Goal: Task Accomplishment & Management: Manage account settings

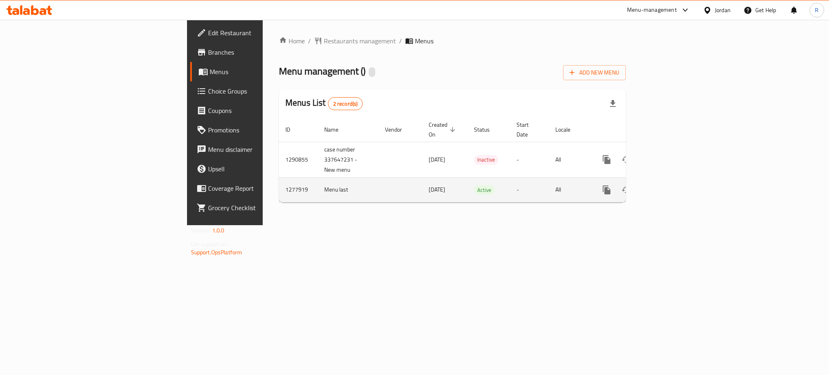
click at [668, 186] on icon "enhanced table" at bounding box center [664, 189] width 7 height 7
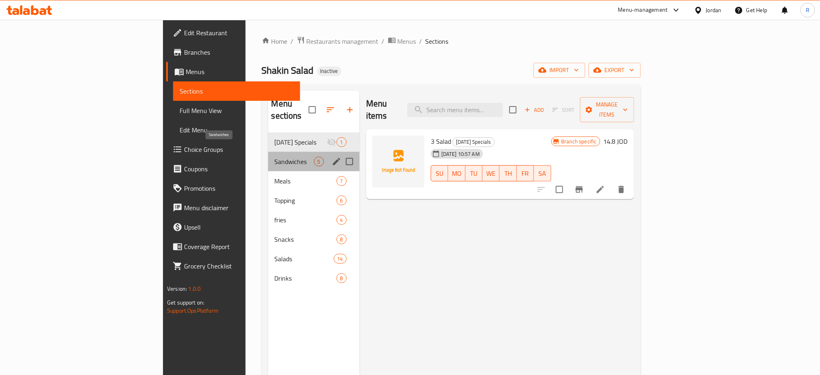
click at [275, 157] on span "Sandwiches" at bounding box center [294, 162] width 39 height 10
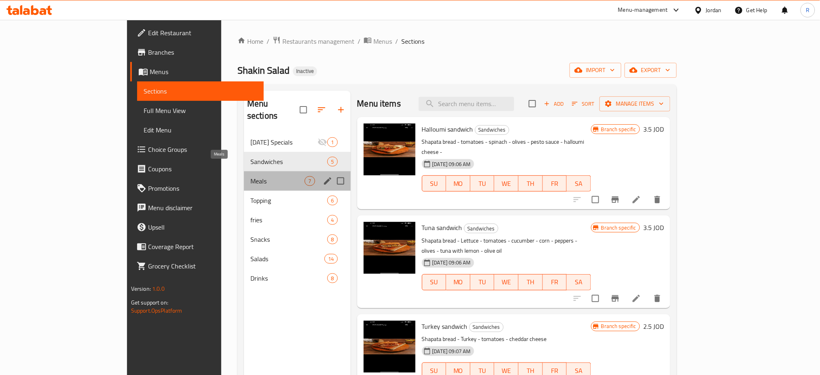
click at [250, 176] on span "Meals" at bounding box center [277, 181] width 54 height 10
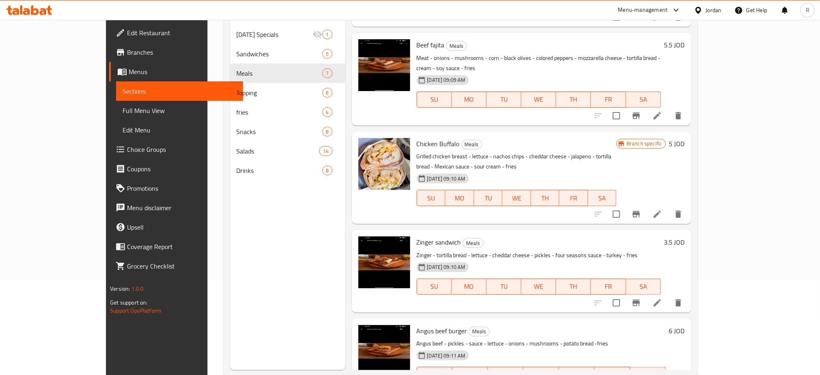
scroll to position [108, 0]
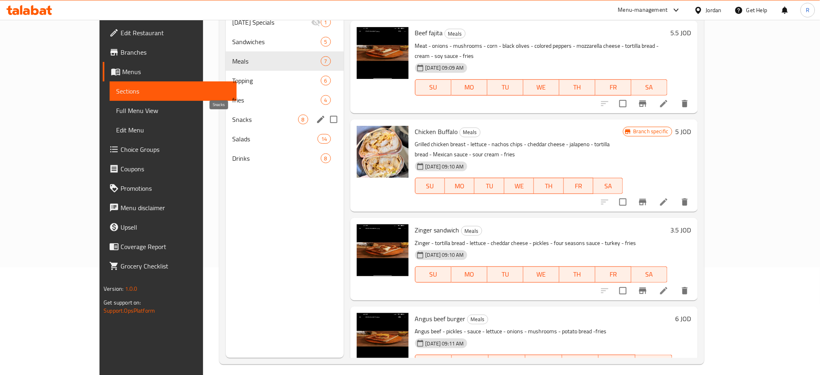
click at [232, 117] on span "Snacks" at bounding box center [265, 120] width 66 height 10
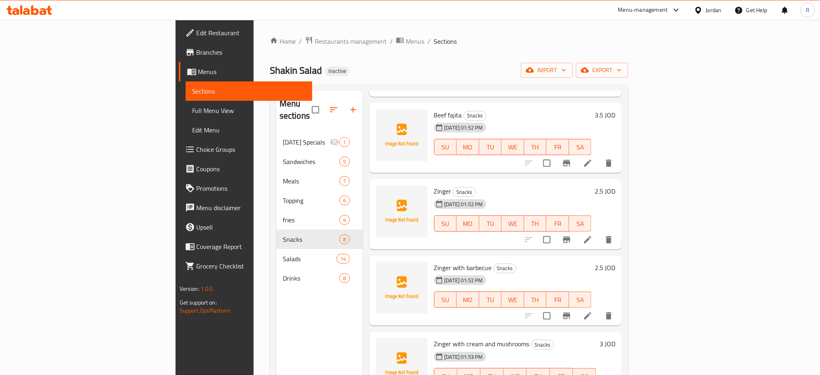
click at [192, 106] on span "Full Menu View" at bounding box center [249, 111] width 114 height 10
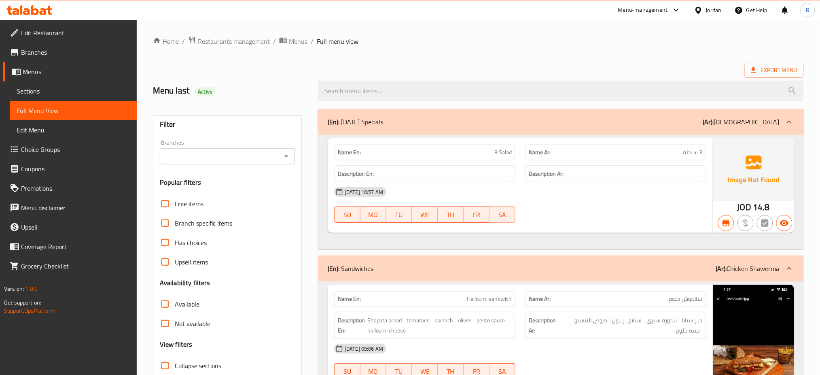
click at [291, 157] on icon "Open" at bounding box center [287, 156] width 10 height 10
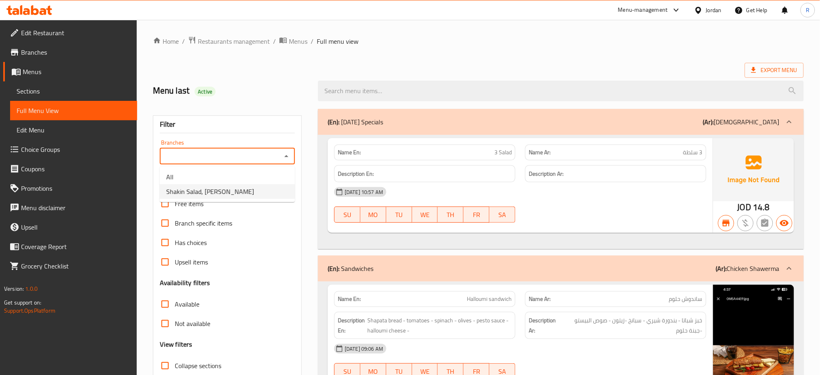
click at [263, 189] on li "Shakin Salad, [PERSON_NAME]" at bounding box center [227, 191] width 135 height 15
type input "Shakin Salad, [PERSON_NAME]"
click at [167, 325] on input "Not available" at bounding box center [164, 323] width 19 height 19
checkbox input "true"
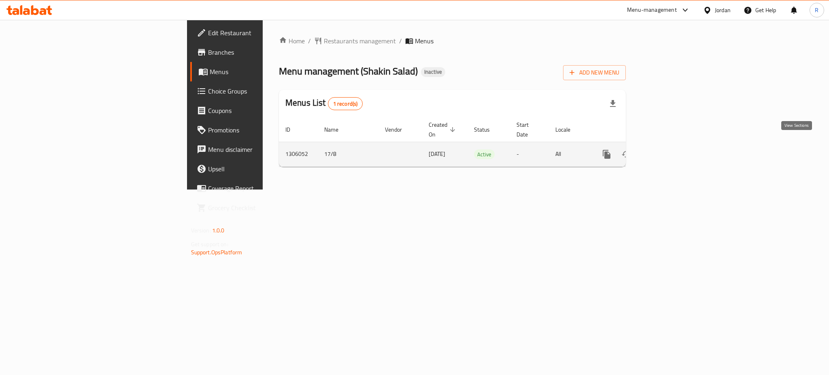
click at [670, 149] on icon "enhanced table" at bounding box center [665, 154] width 10 height 10
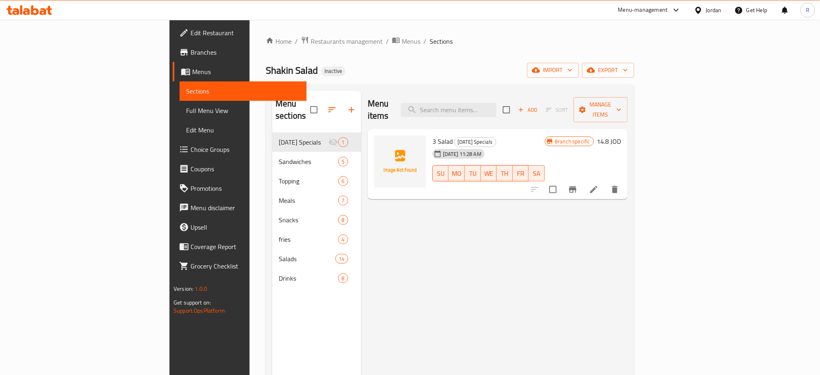
click at [186, 114] on span "Full Menu View" at bounding box center [243, 111] width 114 height 10
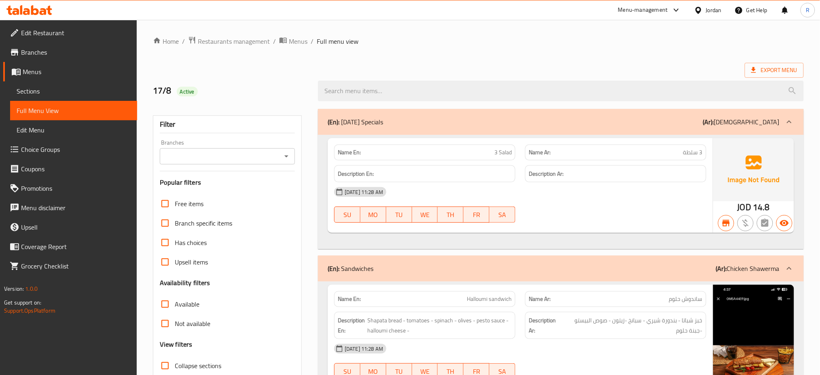
click at [285, 153] on icon "Open" at bounding box center [287, 156] width 10 height 10
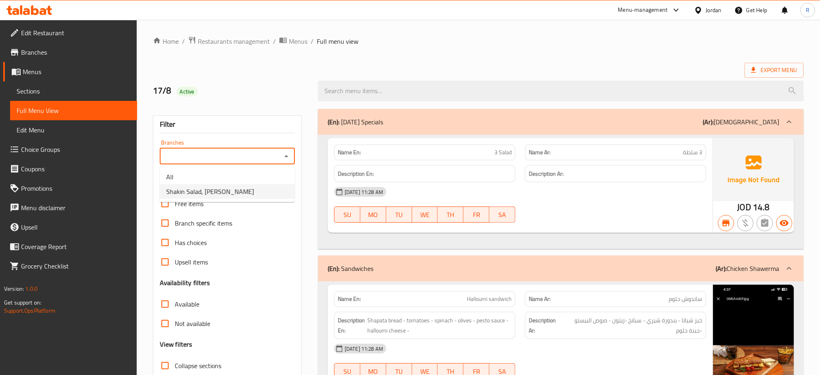
click at [269, 186] on li "Shakin Salad, [PERSON_NAME]" at bounding box center [227, 191] width 135 height 15
type input "Shakin Salad, [PERSON_NAME]"
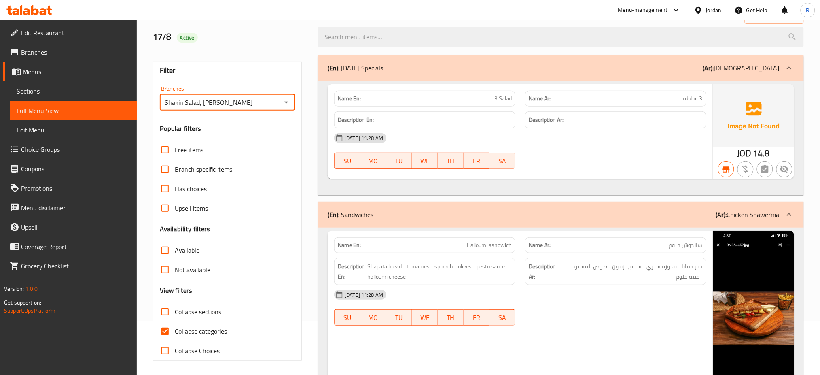
click at [180, 272] on span "Not available" at bounding box center [193, 270] width 36 height 10
click at [175, 272] on input "Not available" at bounding box center [164, 269] width 19 height 19
checkbox input "true"
click at [349, 100] on strong "Name En:" at bounding box center [349, 98] width 23 height 8
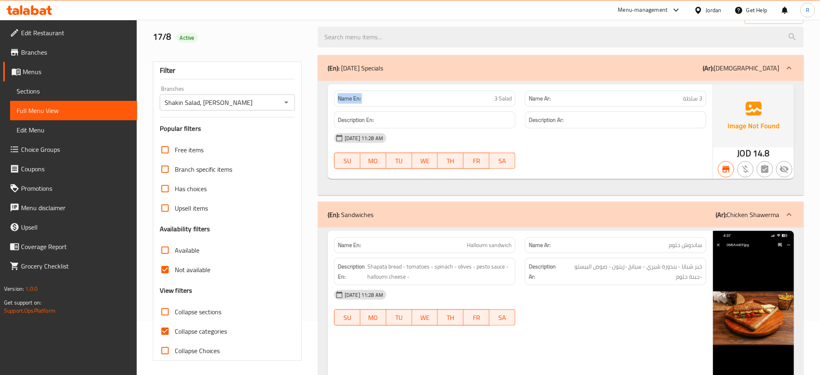
click at [349, 100] on strong "Name En:" at bounding box center [349, 98] width 23 height 8
copy strong "Name En:"
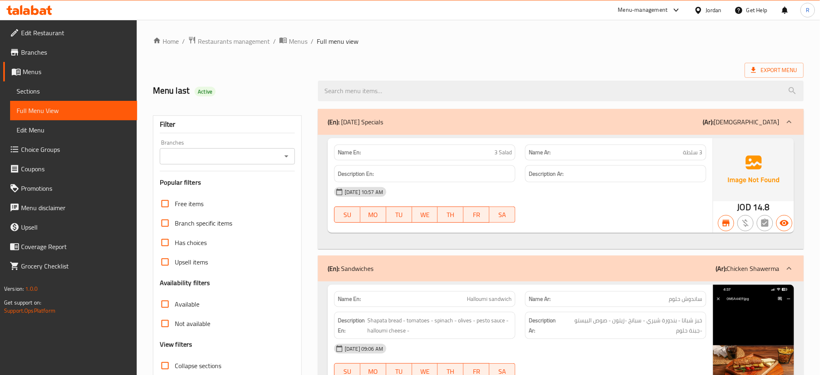
click at [287, 151] on icon "Open" at bounding box center [287, 156] width 10 height 10
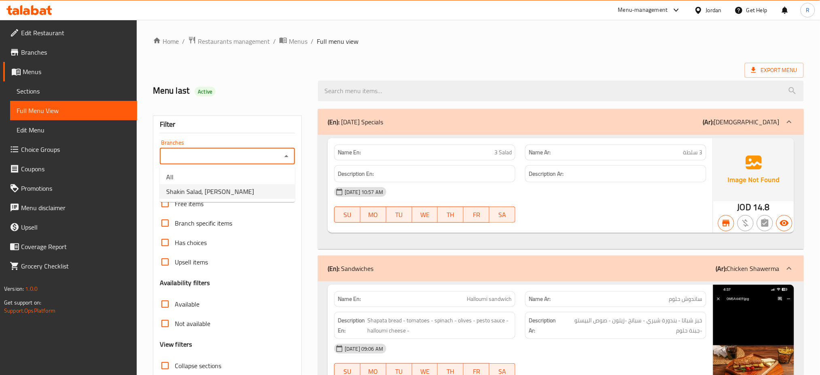
click at [247, 185] on li "Shakin Salad, [PERSON_NAME]" at bounding box center [227, 191] width 135 height 15
type input "Shakin Salad, [PERSON_NAME]"
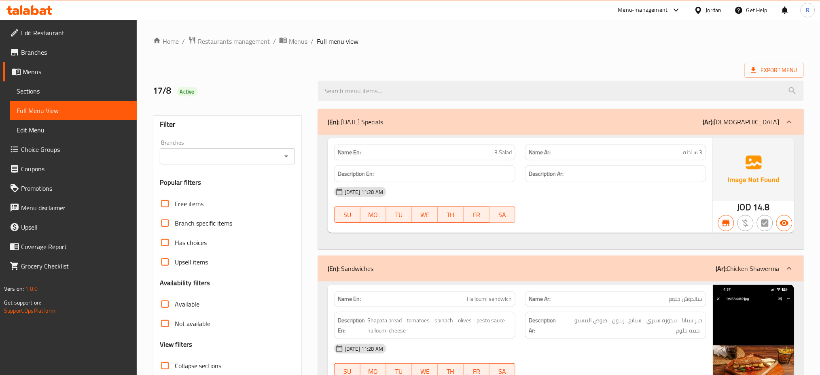
click at [282, 161] on icon "Open" at bounding box center [287, 156] width 10 height 10
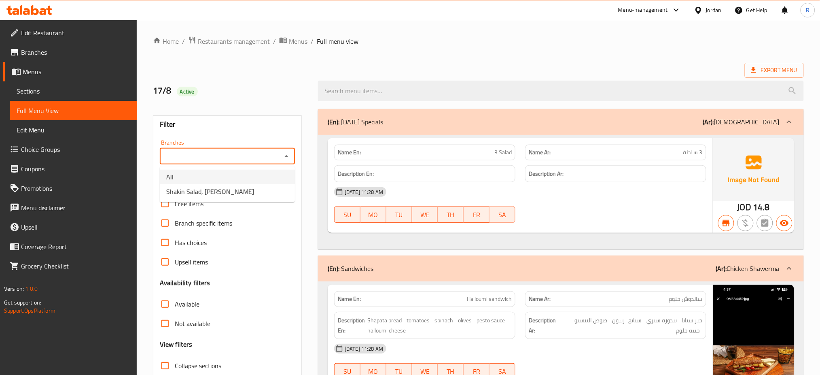
click at [259, 176] on li "All" at bounding box center [227, 177] width 135 height 15
type input "All"
click at [192, 321] on span "Not available" at bounding box center [193, 323] width 36 height 10
click at [175, 321] on input "Not available" at bounding box center [164, 323] width 19 height 19
checkbox input "true"
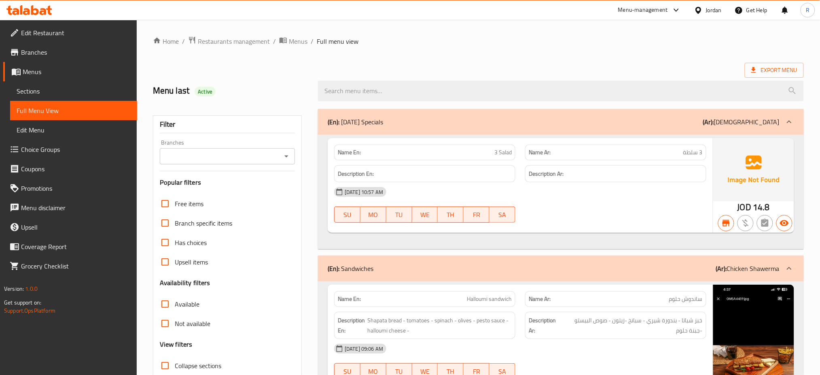
click at [286, 157] on icon "Open" at bounding box center [287, 156] width 10 height 10
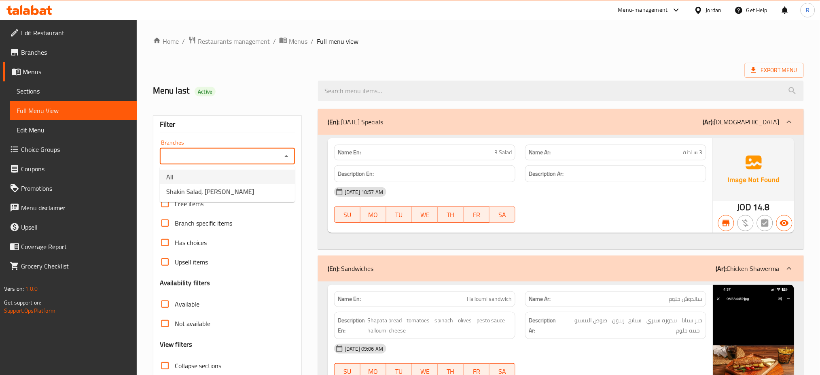
click at [272, 170] on li "All" at bounding box center [227, 177] width 135 height 15
type input "All"
click at [165, 323] on input "Not available" at bounding box center [164, 323] width 19 height 19
checkbox input "true"
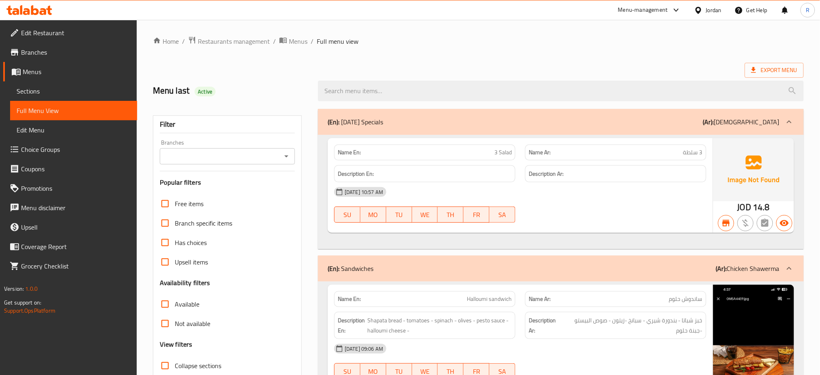
click at [281, 154] on div at bounding box center [286, 156] width 11 height 11
click at [285, 159] on icon "Open" at bounding box center [287, 156] width 10 height 10
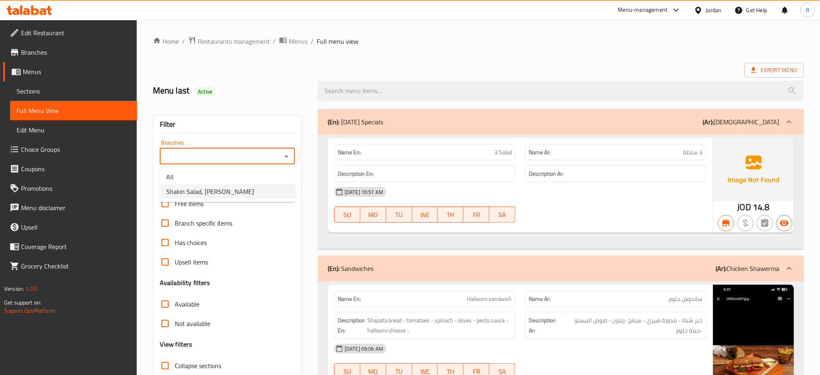
click at [244, 193] on li "Shakin Salad, Al Rawabi" at bounding box center [227, 191] width 135 height 15
type input "Shakin Salad, Al Rawabi"
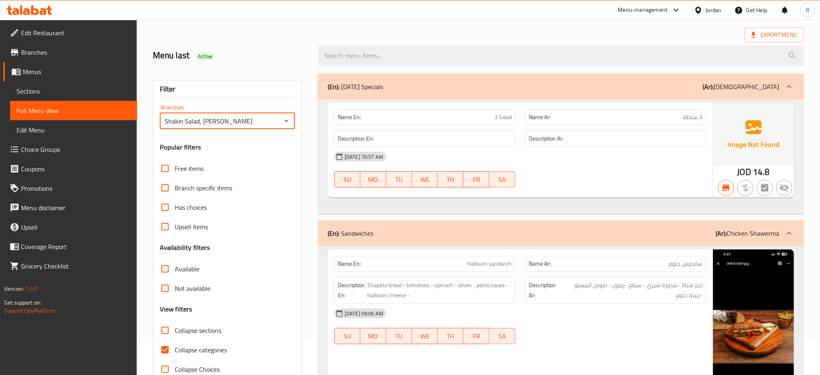
scroll to position [56, 0]
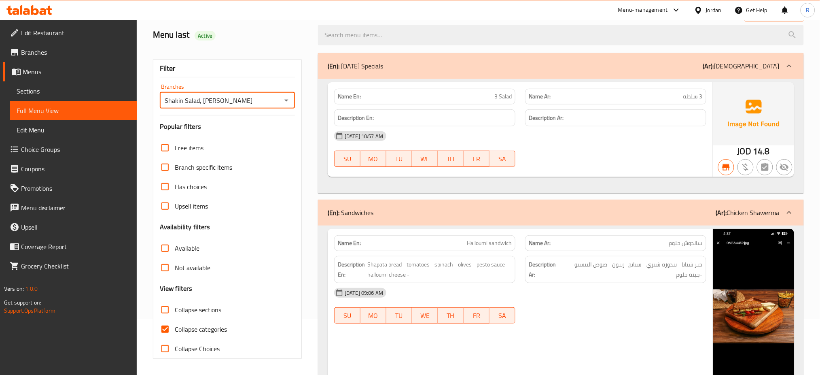
click at [163, 331] on input "Collapse categories" at bounding box center [164, 328] width 19 height 19
checkbox input "false"
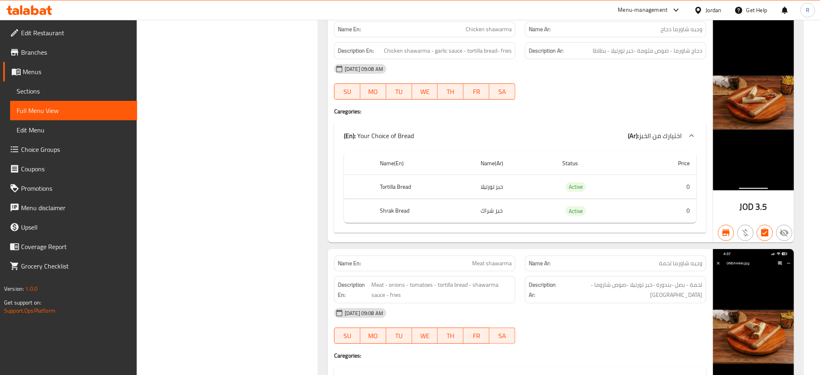
scroll to position [0, 0]
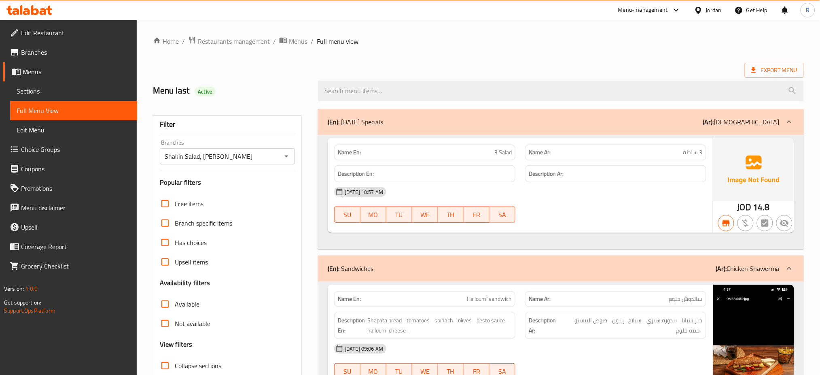
click at [784, 79] on div at bounding box center [561, 91] width 496 height 30
click at [780, 70] on span "Export Menu" at bounding box center [774, 70] width 46 height 10
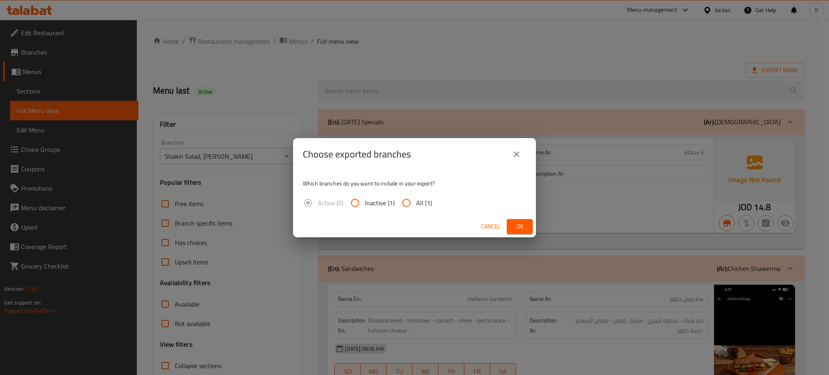
click at [403, 203] on input "All (1)" at bounding box center [406, 202] width 19 height 19
radio input "true"
click at [515, 227] on span "Ok" at bounding box center [519, 226] width 13 height 10
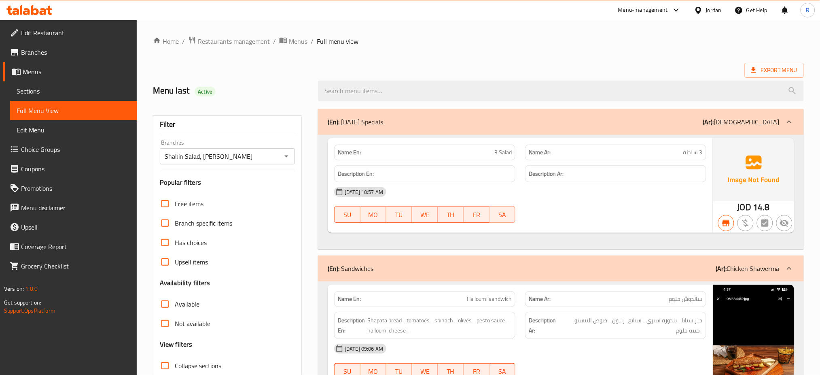
click at [574, 42] on ol "Home / Restaurants management / Menus / Full menu view" at bounding box center [478, 41] width 651 height 11
click at [286, 157] on icon "Open" at bounding box center [286, 156] width 4 height 2
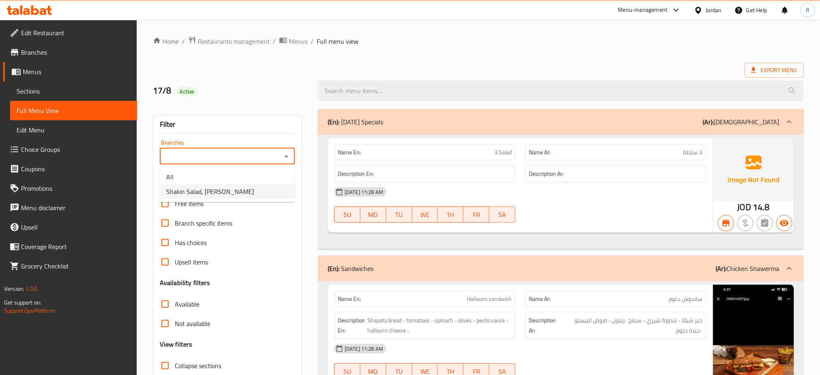
click at [255, 192] on li "Shakin Salad, Al Rawabi" at bounding box center [227, 191] width 135 height 15
type input "Shakin Salad, Al Rawabi"
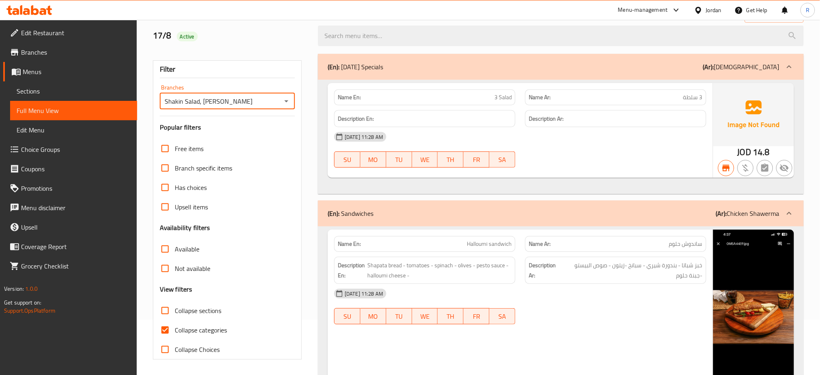
scroll to position [56, 0]
click at [165, 329] on input "Collapse categories" at bounding box center [164, 328] width 19 height 19
checkbox input "false"
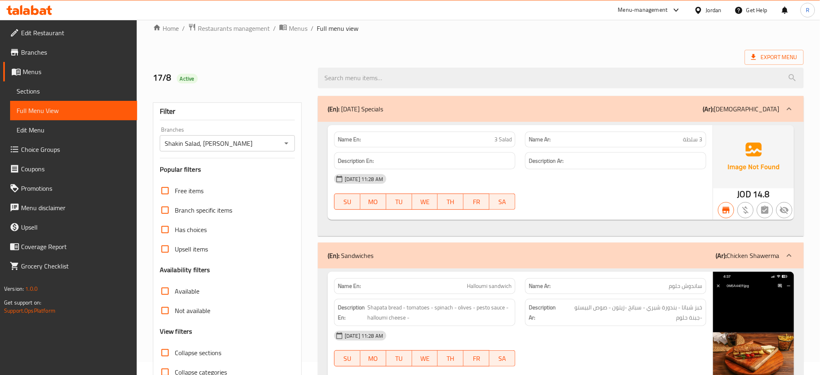
scroll to position [0, 0]
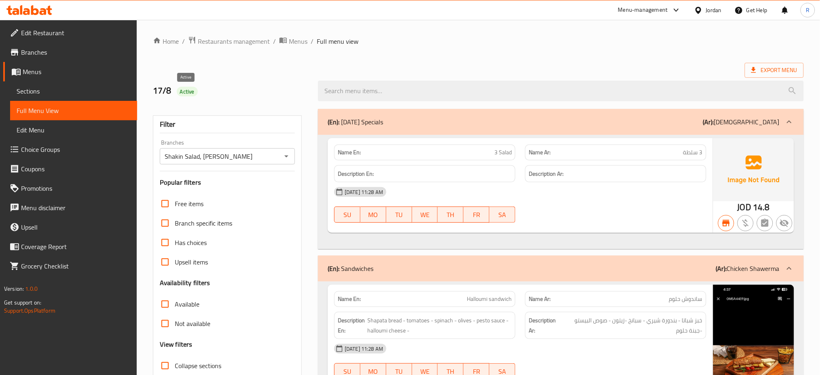
click at [188, 88] on span "Active" at bounding box center [187, 92] width 21 height 8
copy span "Active"
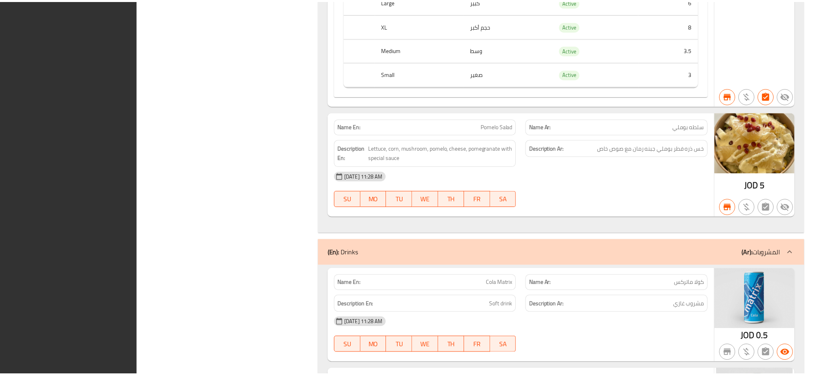
scroll to position [11133, 0]
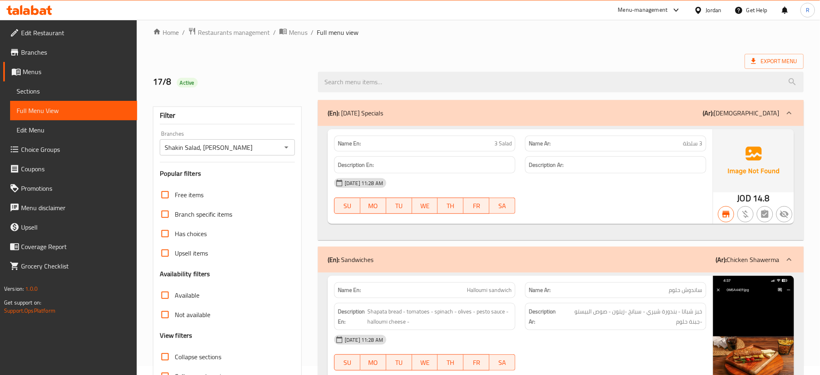
scroll to position [0, 0]
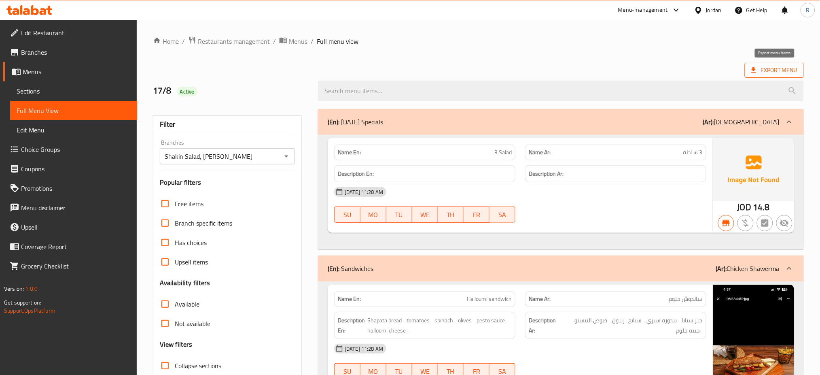
click at [785, 64] on span "Export Menu" at bounding box center [774, 70] width 59 height 15
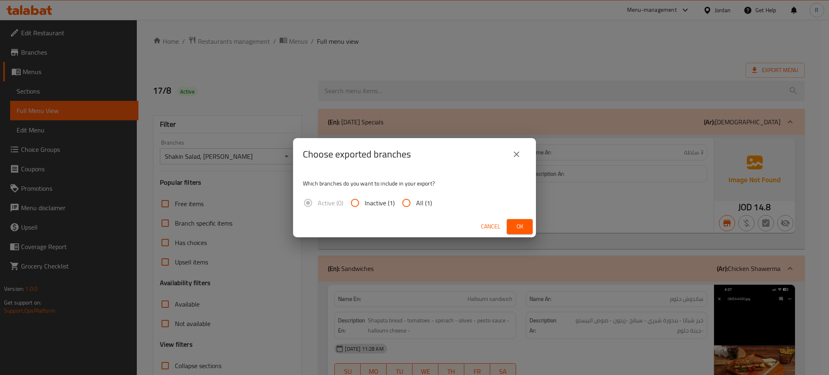
click at [408, 203] on input "All (1)" at bounding box center [406, 202] width 19 height 19
radio input "true"
click at [520, 227] on span "Ok" at bounding box center [519, 226] width 13 height 10
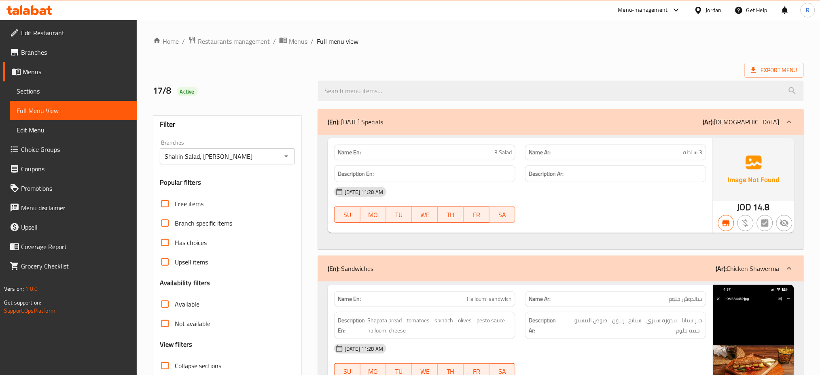
click at [10, 7] on icon at bounding box center [9, 10] width 6 height 9
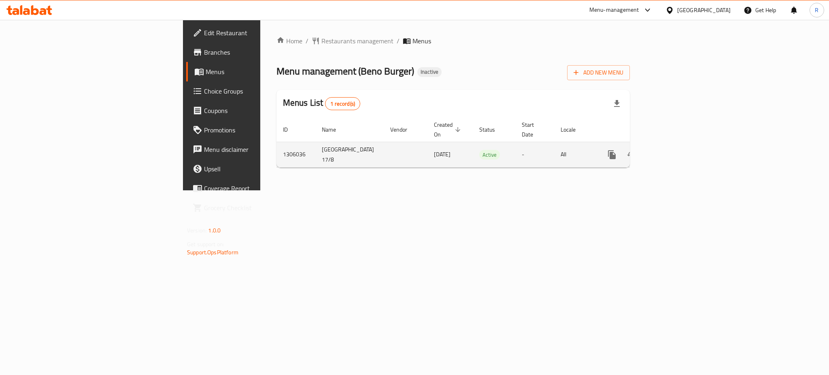
click at [675, 150] on icon "enhanced table" at bounding box center [670, 155] width 10 height 10
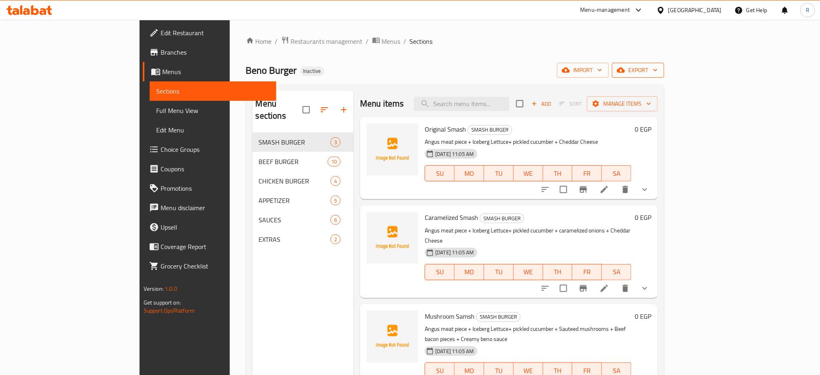
click at [625, 68] on icon "button" at bounding box center [621, 70] width 8 height 8
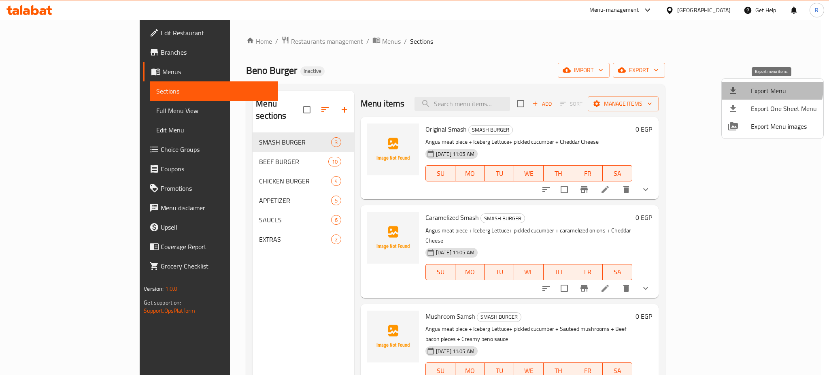
click at [763, 88] on span "Export Menu" at bounding box center [784, 91] width 66 height 10
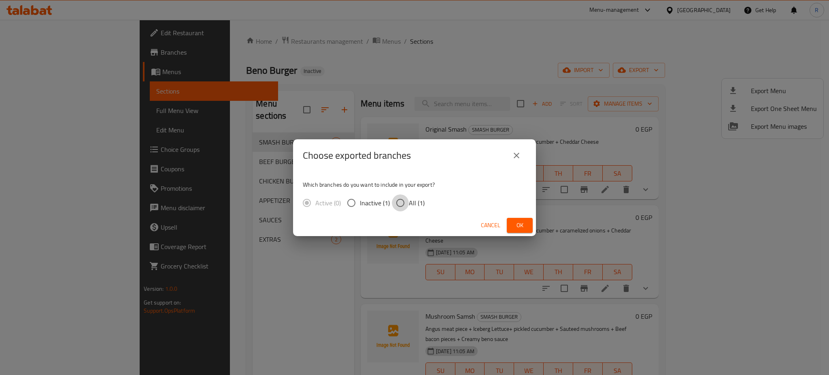
click at [401, 204] on input "All (1)" at bounding box center [400, 202] width 17 height 17
radio input "true"
click at [514, 225] on span "Ok" at bounding box center [519, 225] width 13 height 10
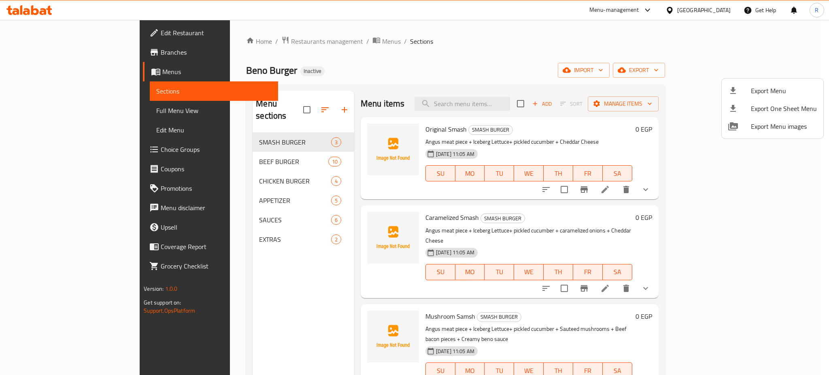
click at [190, 149] on div at bounding box center [414, 187] width 829 height 375
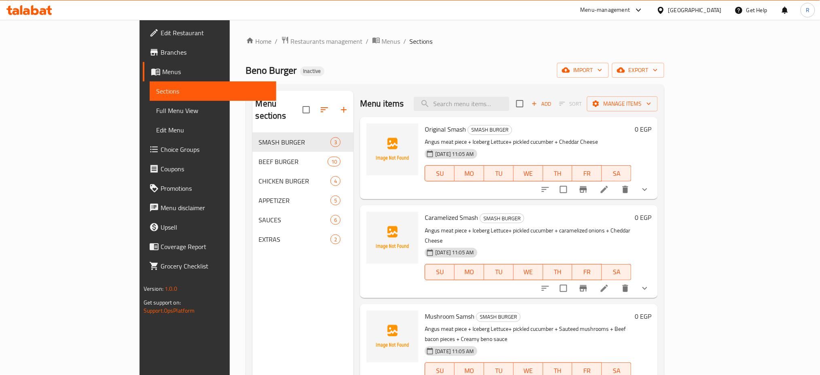
click at [259, 157] on span "BEEF BURGER" at bounding box center [293, 162] width 69 height 10
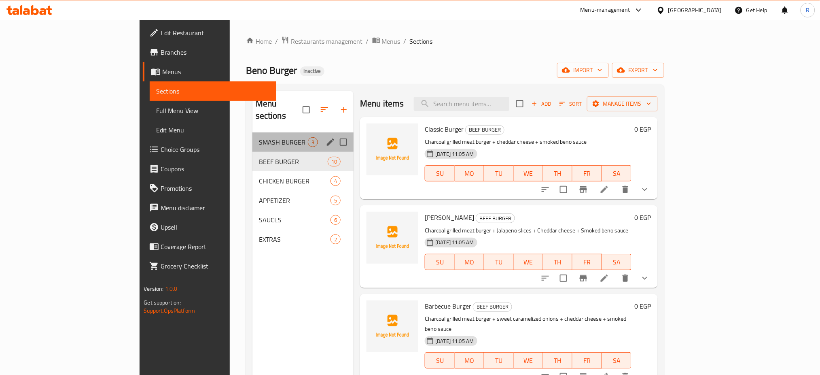
click at [253, 139] on div "SMASH BURGER 3" at bounding box center [304, 141] width 102 height 19
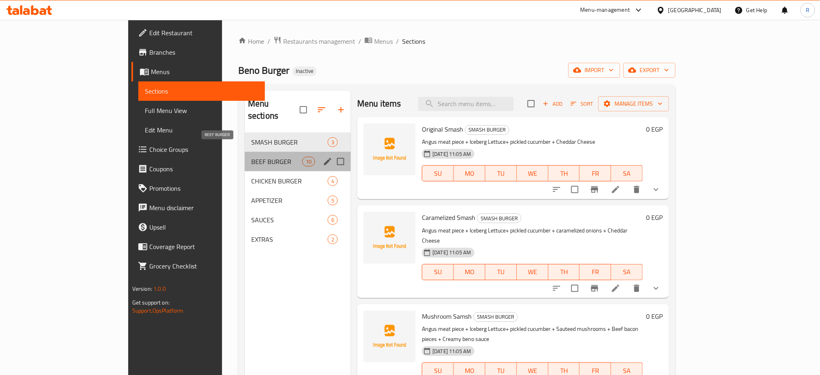
click at [251, 157] on span "BEEF BURGER" at bounding box center [276, 162] width 51 height 10
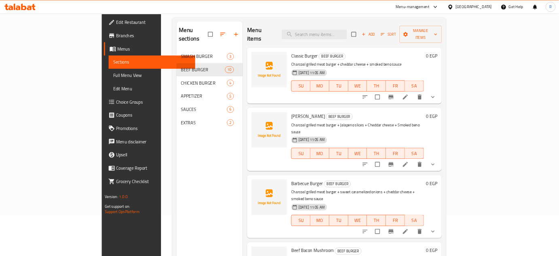
scroll to position [59, 0]
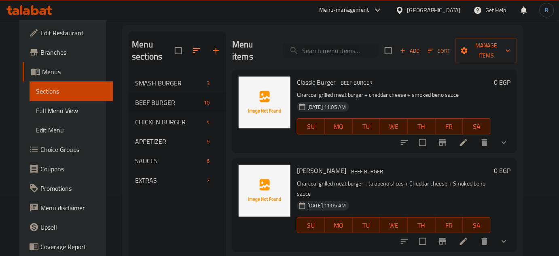
click at [326, 44] on input "search" at bounding box center [330, 51] width 95 height 14
paste input "CHEESE FRIES"
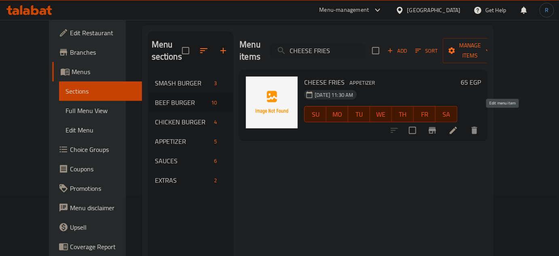
type input "CHEESE FRIES"
click at [458, 125] on icon at bounding box center [454, 130] width 10 height 10
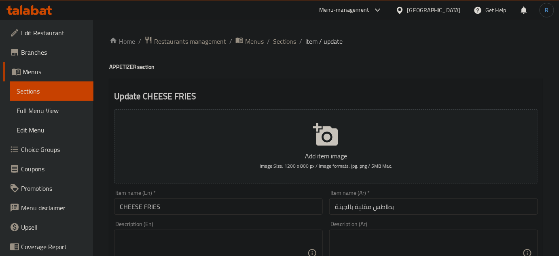
click at [430, 246] on textarea at bounding box center [429, 253] width 188 height 38
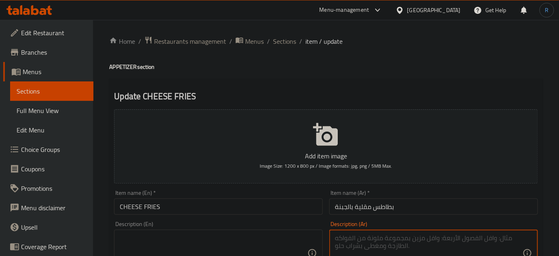
paste textarea "بطاطس مقلية ذهبية مغطاة بصلصة الجبن الذائبة"
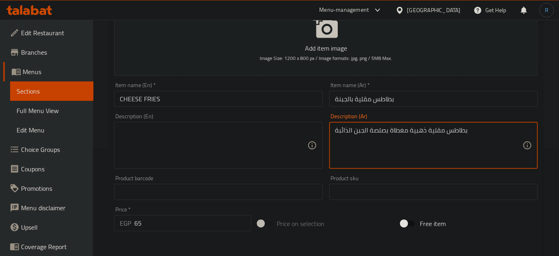
scroll to position [110, 0]
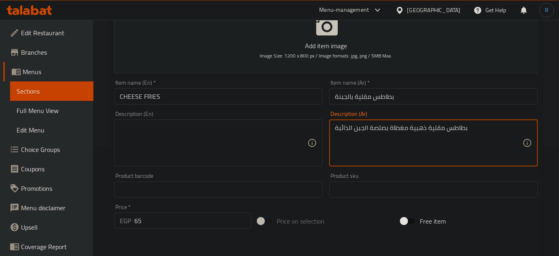
type textarea "بطاطس مقلية ذهبية مغطاة بصلصة الجبن الذائبة"
click at [196, 118] on div "Description (En) Description (En)" at bounding box center [218, 138] width 209 height 55
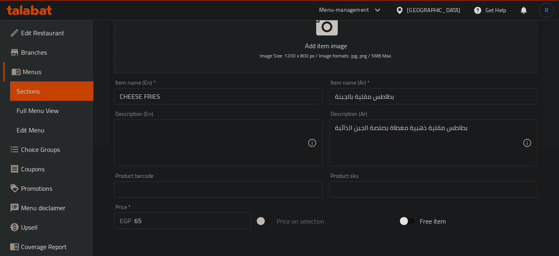
click at [196, 138] on textarea at bounding box center [214, 143] width 188 height 38
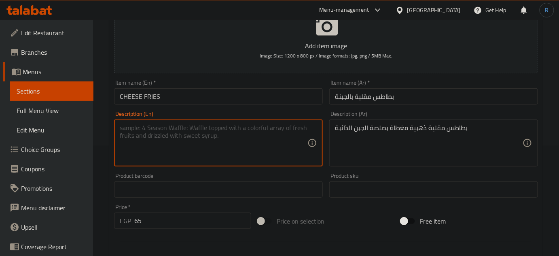
paste textarea "Golden french fries topped with melted cheese sauce"
type textarea "Golden french fries topped with melted cheese sauce"
click at [228, 96] on input "CHEESE FRIES" at bounding box center [218, 96] width 209 height 16
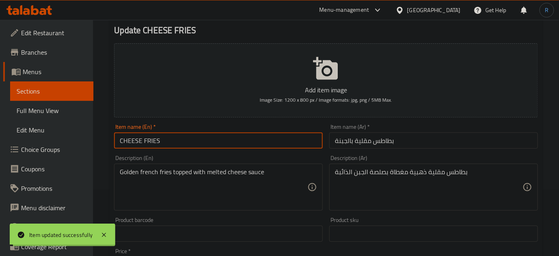
scroll to position [0, 0]
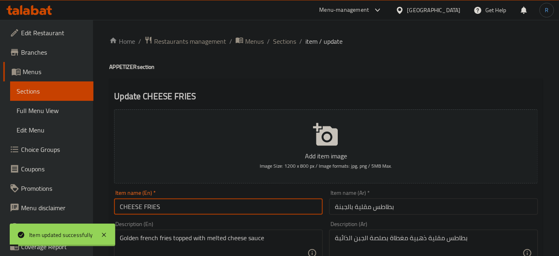
drag, startPoint x: 281, startPoint y: 37, endPoint x: 285, endPoint y: 32, distance: 6.6
click at [282, 37] on span "Sections" at bounding box center [284, 41] width 23 height 10
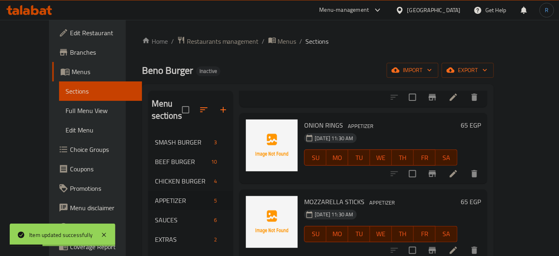
scroll to position [110, 0]
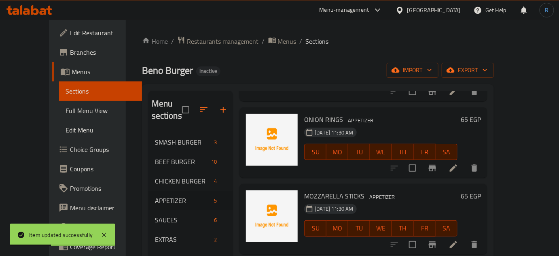
click at [458, 163] on icon at bounding box center [454, 168] width 10 height 10
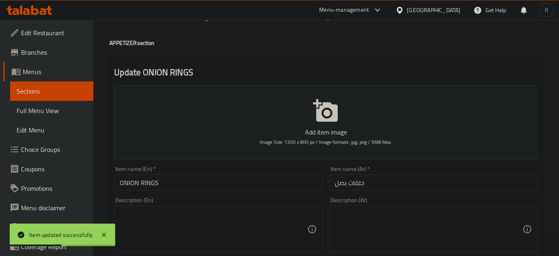
scroll to position [73, 0]
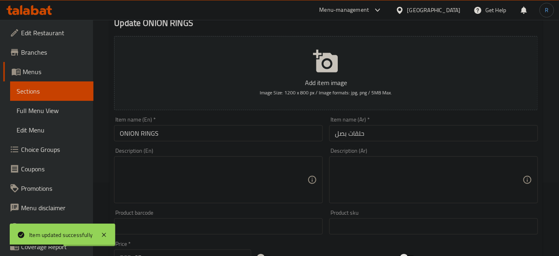
click at [397, 169] on textarea at bounding box center [429, 180] width 188 height 38
paste textarea "حلقات بصل طازجة مغطاة بطبقة مقرمشة ذهبية"
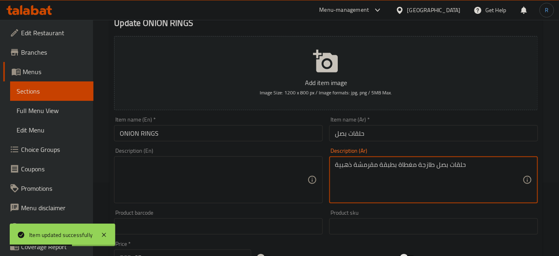
type textarea "حلقات بصل طازجة مغطاة بطبقة مقرمشة ذهبية"
click at [230, 132] on input "ONION RINGS" at bounding box center [218, 133] width 209 height 16
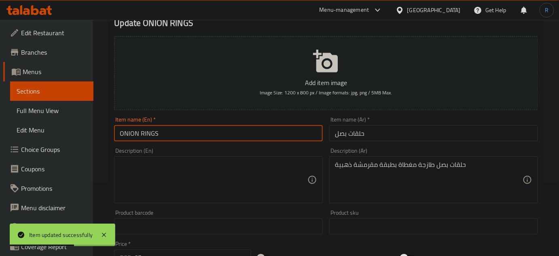
click at [230, 132] on input "ONION RINGS" at bounding box center [218, 133] width 209 height 16
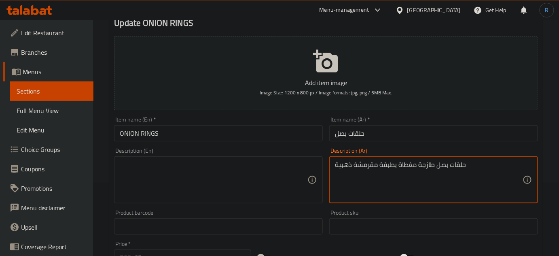
click at [411, 166] on textarea "حلقات بصل طازجة مغطاة بطبقة مقرمشة ذهبية" at bounding box center [429, 180] width 188 height 38
click at [247, 173] on textarea at bounding box center [214, 180] width 188 height 38
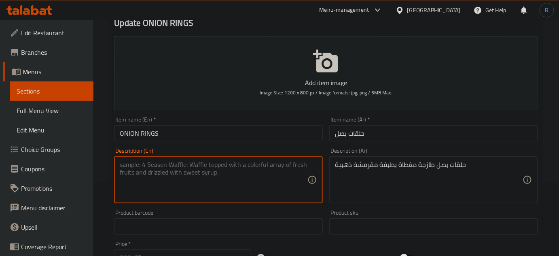
paste textarea "Fresh onion rings covered in a golden crispy coating"
type textarea "Fresh onion rings covered in a golden crispy coating"
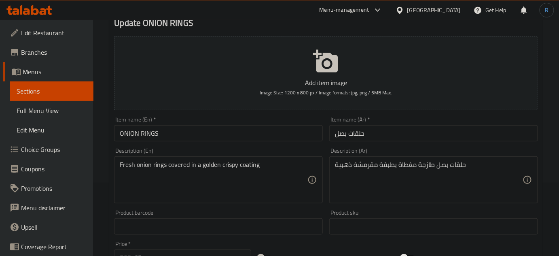
click at [246, 136] on input "ONION RINGS" at bounding box center [218, 133] width 209 height 16
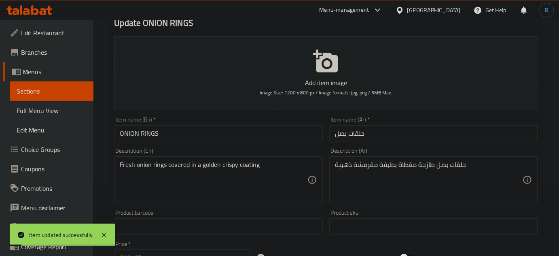
scroll to position [0, 0]
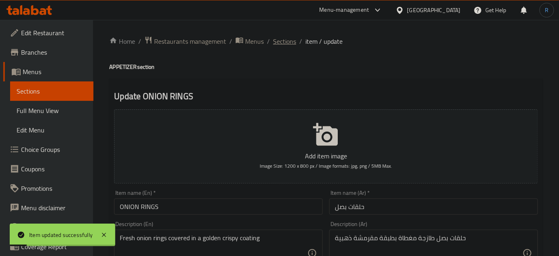
click at [275, 45] on span "Sections" at bounding box center [284, 41] width 23 height 10
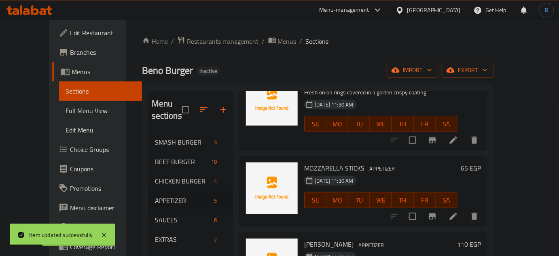
scroll to position [170, 0]
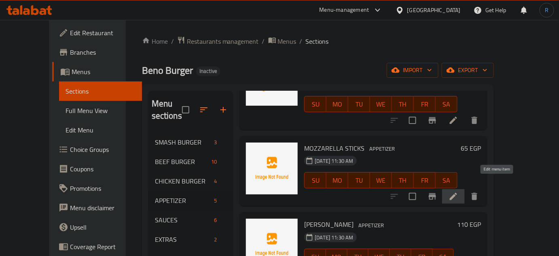
click at [458, 191] on icon at bounding box center [454, 196] width 10 height 10
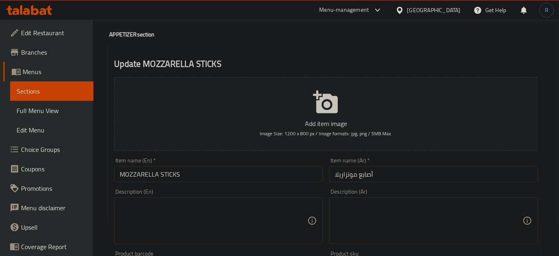
scroll to position [73, 0]
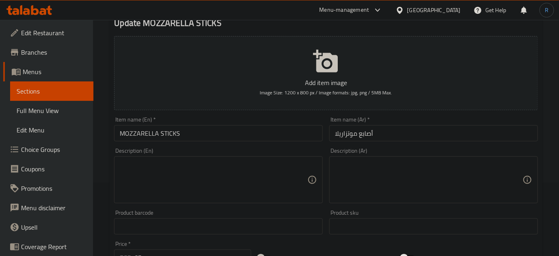
click at [378, 188] on textarea at bounding box center [429, 180] width 188 height 38
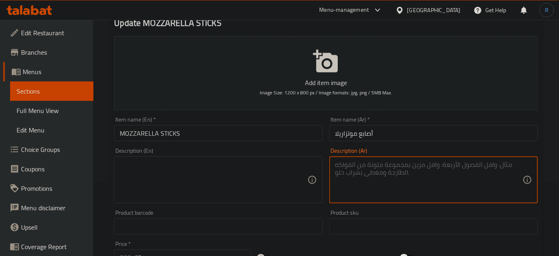
paste textarea "أصابع موتزاريلا مغطاة بالبقسماط ومقلية حتى القرمشة"
type textarea "أصابع موتزاريلا مغطاة بالبقسماط ومقلية حتى القرمشة"
click at [204, 178] on textarea at bounding box center [214, 180] width 188 height 38
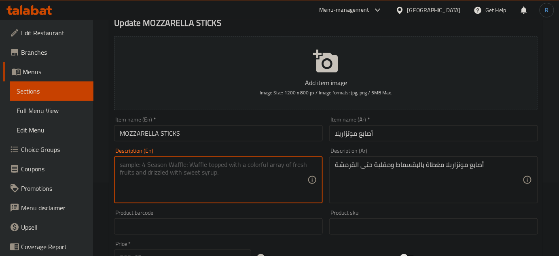
paste textarea "Mozzarella sticks coated in breadcrumbs and fried until crispy."
type textarea "Mozzarella sticks coated in breadcrumbs and fried until crispy."
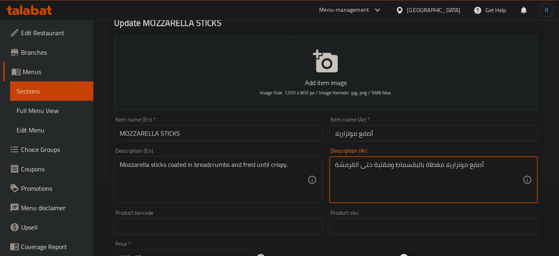
drag, startPoint x: 418, startPoint y: 165, endPoint x: 397, endPoint y: 163, distance: 21.9
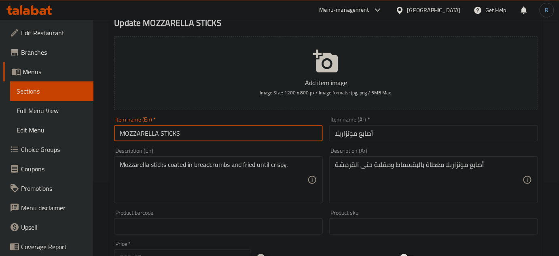
click at [244, 138] on input "MOZZARELLA STICKS" at bounding box center [218, 133] width 209 height 16
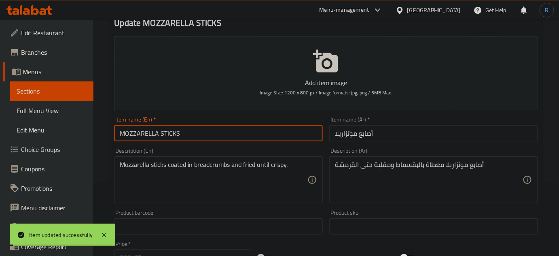
click at [207, 130] on input "MOZZARELLA STICKS" at bounding box center [218, 133] width 209 height 16
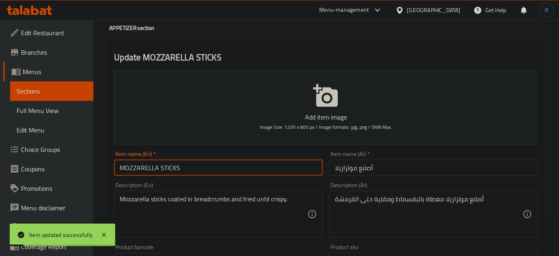
scroll to position [0, 0]
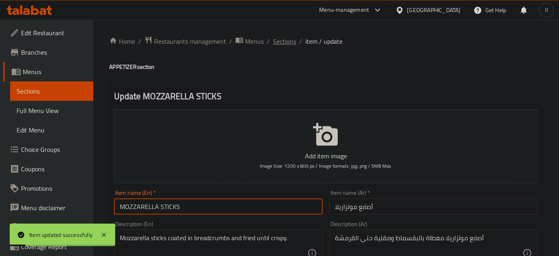
click at [282, 42] on span "Sections" at bounding box center [284, 41] width 23 height 10
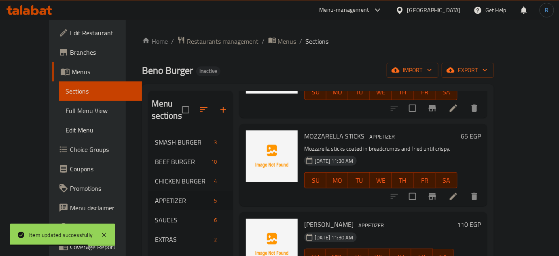
scroll to position [73, 0]
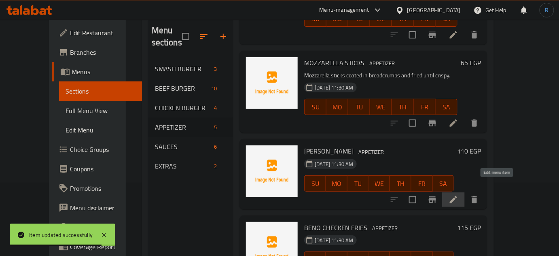
click at [458, 195] on icon at bounding box center [454, 200] width 10 height 10
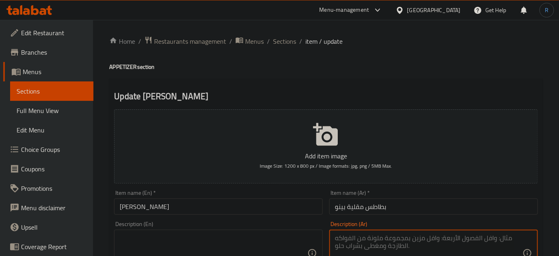
click at [376, 241] on textarea at bounding box center [429, 253] width 188 height 38
paste textarea "طاطس بلمسة خاصة من تتبيلة بينو المميزة"
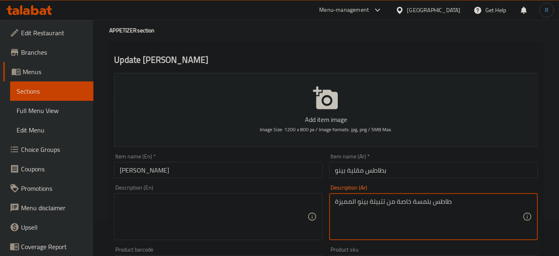
scroll to position [73, 0]
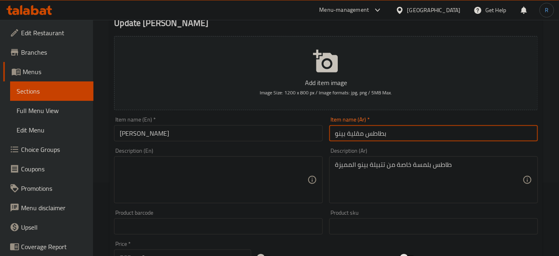
click at [382, 131] on input "بطاطس مقلية بينو" at bounding box center [433, 133] width 209 height 16
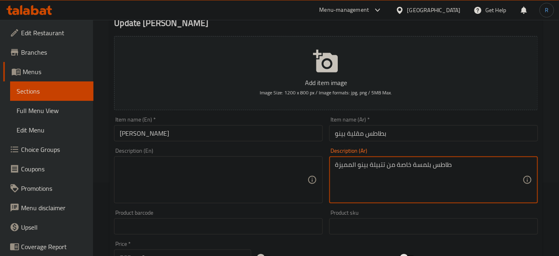
click at [441, 167] on textarea "طاطس بلمسة خاصة من تتبيلة بينو المميزة" at bounding box center [429, 180] width 188 height 38
paste textarea "ب"
click at [426, 165] on textarea "بطاطس بلمسة خاصة من تتبيلة بينو المميزة" at bounding box center [429, 180] width 188 height 38
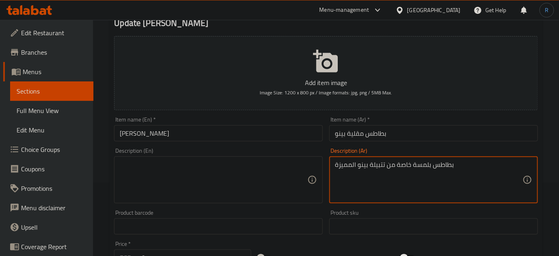
type textarea "بطاطس بلمسة خاصة من تتبيلة بينو المميزة"
click at [216, 185] on textarea at bounding box center [214, 180] width 188 height 38
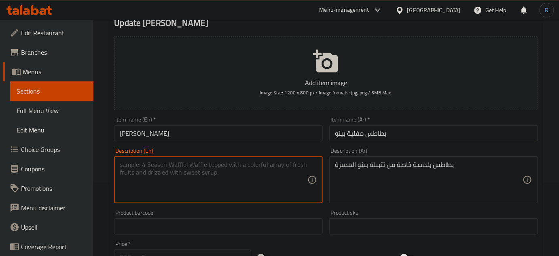
paste textarea "Potatoes with a special touch of Pino's signature seasoning"
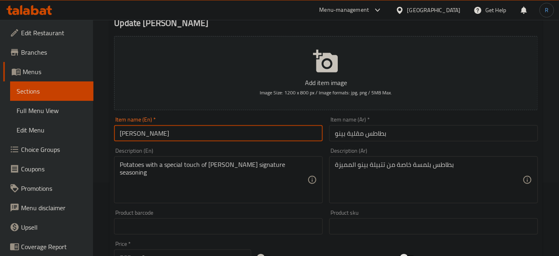
click at [231, 131] on input "[PERSON_NAME]" at bounding box center [218, 133] width 209 height 16
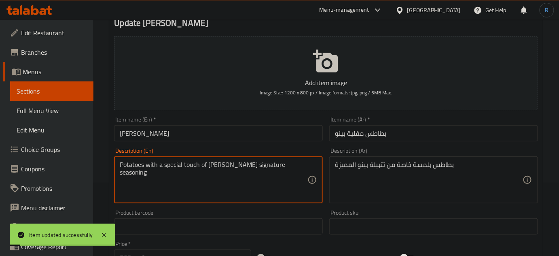
click at [238, 165] on textarea "Potatoes with a special touch of Pino's signature seasoning" at bounding box center [214, 180] width 188 height 38
type textarea "Potatoes with a special touch of [PERSON_NAME] special seasoning"
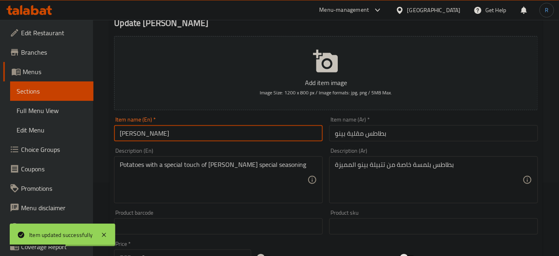
click at [237, 137] on input "[PERSON_NAME]" at bounding box center [218, 133] width 209 height 16
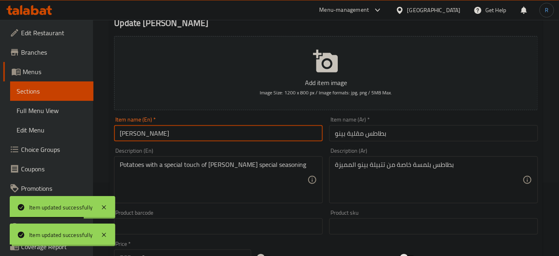
click at [209, 137] on input "[PERSON_NAME]" at bounding box center [218, 133] width 209 height 16
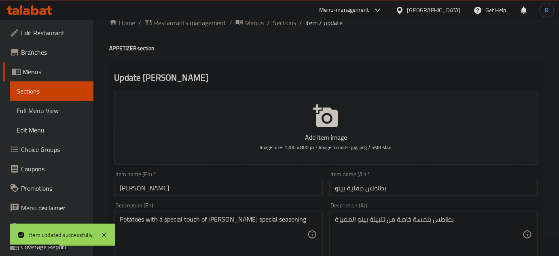
scroll to position [0, 0]
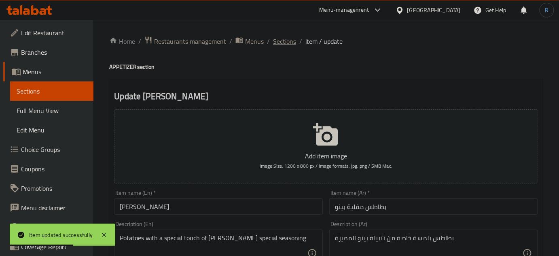
click at [279, 45] on span "Sections" at bounding box center [284, 41] width 23 height 10
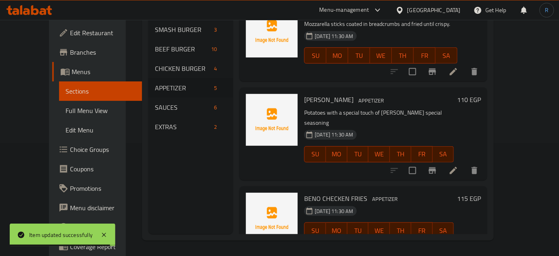
scroll to position [113, 0]
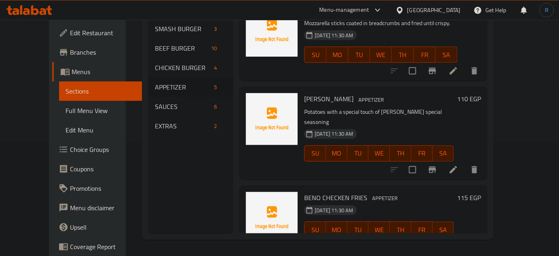
click at [465, 238] on li at bounding box center [453, 245] width 23 height 15
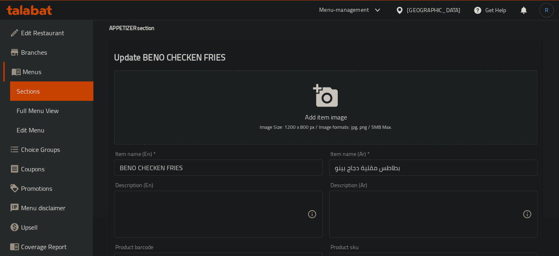
scroll to position [73, 0]
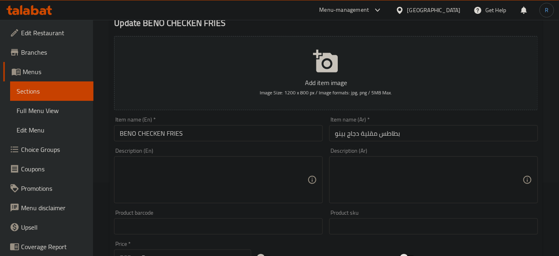
click at [400, 176] on textarea at bounding box center [429, 180] width 188 height 38
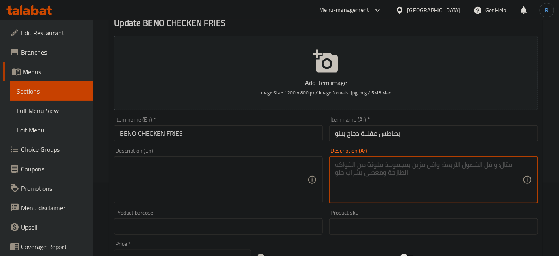
paste textarea "بطاطس شهية مغطاة بقطع دجاج كريسبي مع صلصة بينو المميزة"
type textarea "بطاطس شهية مغطاة بقطع دجاج كريسبي مع صلصة بينو المميزة"
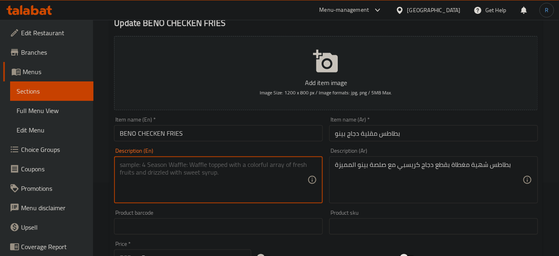
click at [242, 188] on textarea at bounding box center [214, 180] width 188 height 38
paste textarea "Delicious fries topped with crispy chicken pieces and our signature Pino sauce."
click at [136, 163] on textarea "Delicious fries topped with crispy chicken pieces and our signature Pino sauce." at bounding box center [214, 180] width 188 height 38
type textarea "fries topped with crispy chicken pieces and our signature Pino sauce."
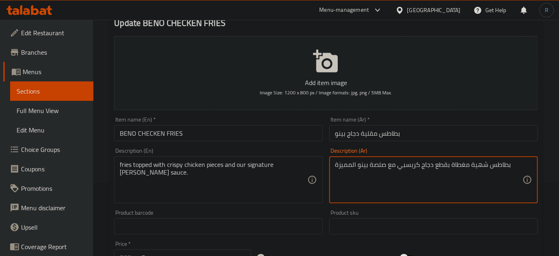
click at [479, 166] on textarea "بطاطس شهية مغطاة بقطع دجاج كريسبي مع صلصة بينو المميزة" at bounding box center [429, 180] width 188 height 38
type textarea "بطاطس مغطاة بقطع دجاج كريسبي مع صلصة بينو المميزة"
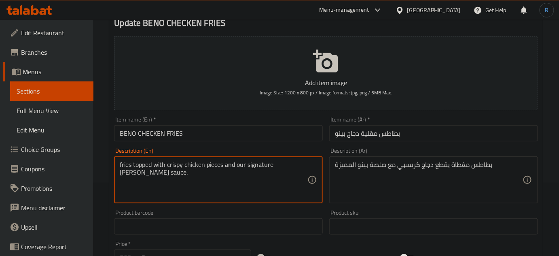
click at [258, 163] on textarea "fries topped with crispy chicken pieces and our signature Pino sauce." at bounding box center [214, 180] width 188 height 38
click at [241, 167] on textarea "fries topped with crispy chicken pieces and our special Pino sauce." at bounding box center [214, 180] width 188 height 38
type textarea "fries topped with crispy chicken pieces and special Pino sauce."
click at [261, 133] on input "BENO CHECKEN FRIES" at bounding box center [218, 133] width 209 height 16
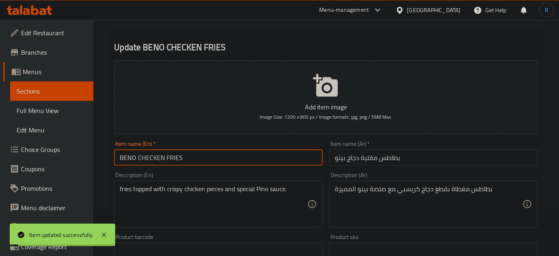
scroll to position [36, 0]
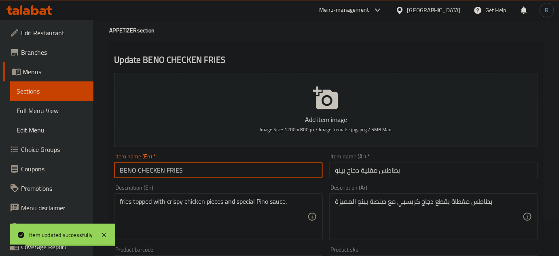
click at [198, 174] on input "BENO CHECKEN FRIES" at bounding box center [218, 170] width 209 height 16
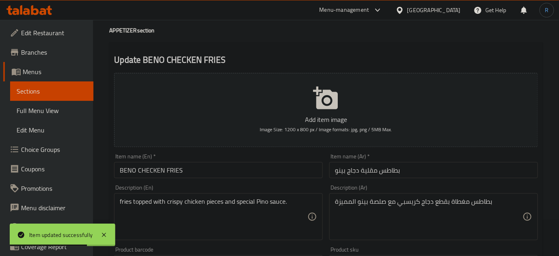
scroll to position [0, 0]
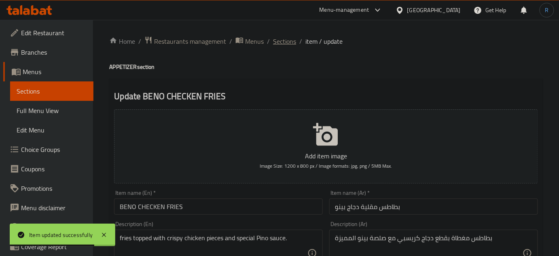
click at [284, 42] on span "Sections" at bounding box center [284, 41] width 23 height 10
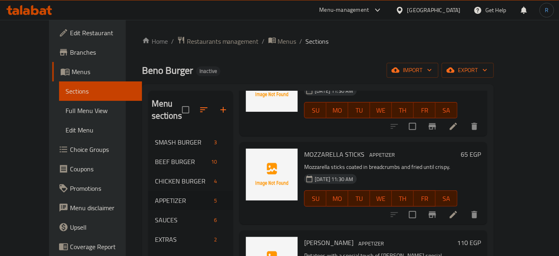
scroll to position [133, 0]
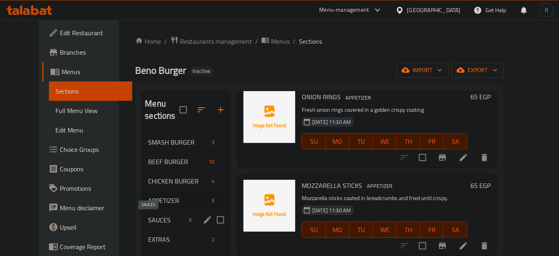
click at [148, 222] on span "SAUCES" at bounding box center [167, 220] width 38 height 10
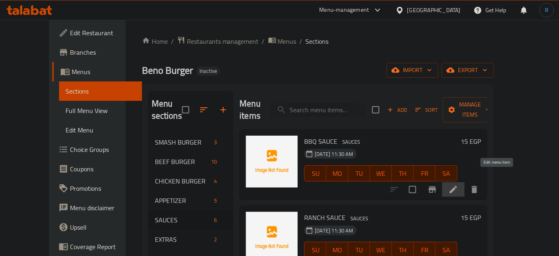
click at [458, 185] on icon at bounding box center [454, 190] width 10 height 10
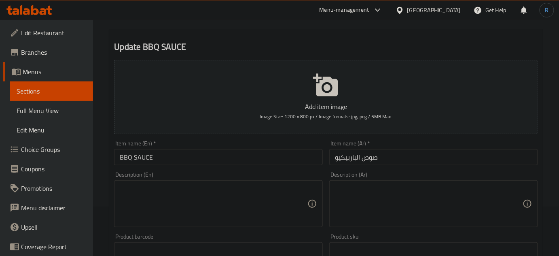
scroll to position [73, 0]
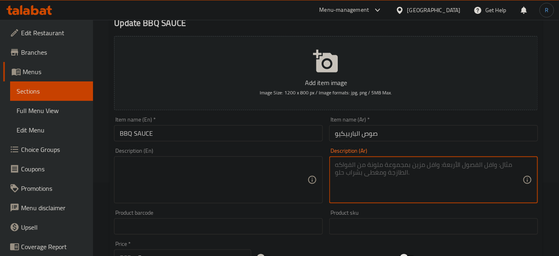
click at [372, 179] on textarea at bounding box center [429, 180] width 188 height 38
paste textarea "صلصة باربكيو مدخنة وغنية"
type textarea "صلصة باربكيو مدخنة وغنية"
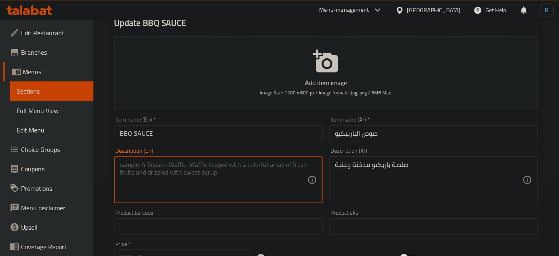
click at [235, 175] on textarea at bounding box center [214, 180] width 188 height 38
paste textarea "Smoky and rich barbecue sauce"
type textarea "Smoky and rich barbecue sauce"
click at [154, 133] on input "BBQ SAUCE" at bounding box center [218, 133] width 209 height 16
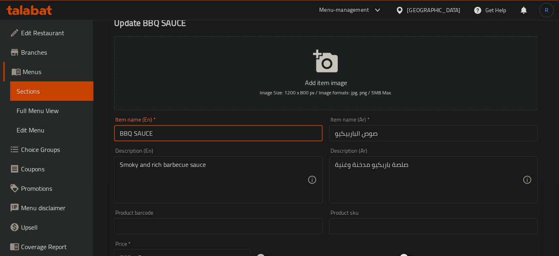
click at [154, 133] on input "BBQ SAUCE" at bounding box center [218, 133] width 209 height 16
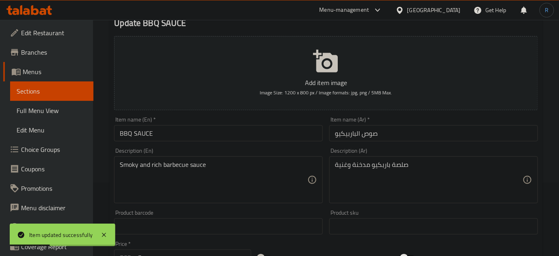
click at [253, 127] on input "BBQ SAUCE" at bounding box center [218, 133] width 209 height 16
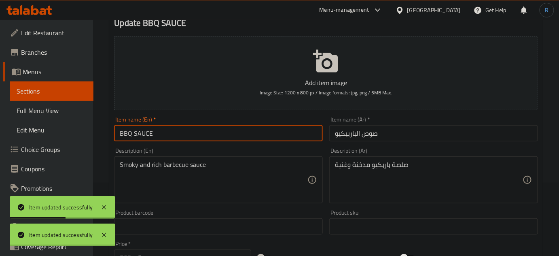
scroll to position [0, 0]
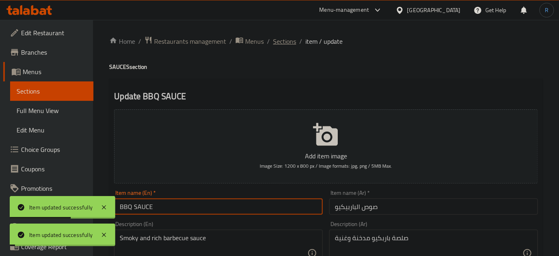
click at [285, 42] on span "Sections" at bounding box center [284, 41] width 23 height 10
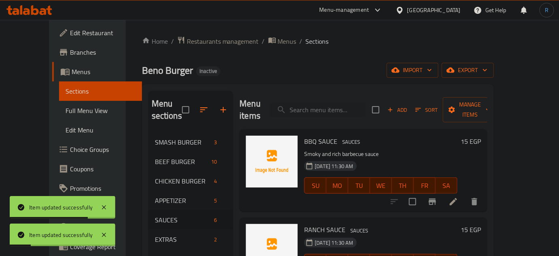
click at [224, 56] on div "Home / Restaurants management / Menus / Sections Beno Burger Inactive import ex…" at bounding box center [318, 194] width 352 height 317
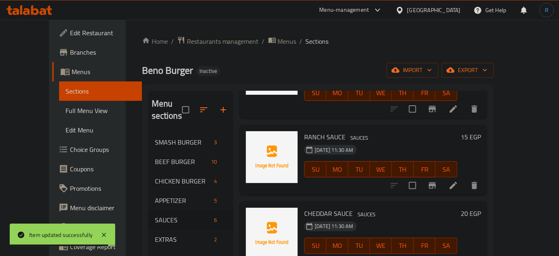
scroll to position [110, 0]
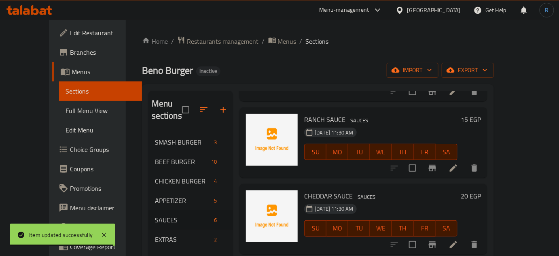
click at [457, 164] on icon at bounding box center [453, 167] width 7 height 7
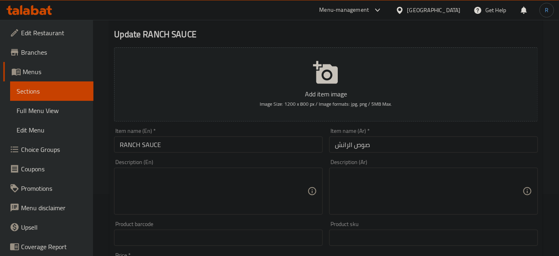
scroll to position [73, 0]
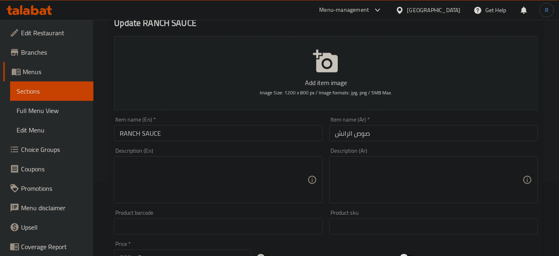
click at [370, 178] on textarea at bounding box center [429, 180] width 188 height 38
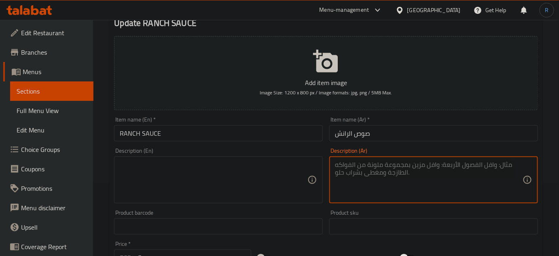
paste textarea "صلصة كريمية منعشة بطعم الأعشاب"
type textarea "صلصة كريمية منعشة بطعم الأعشاب"
click at [229, 172] on textarea at bounding box center [214, 180] width 188 height 38
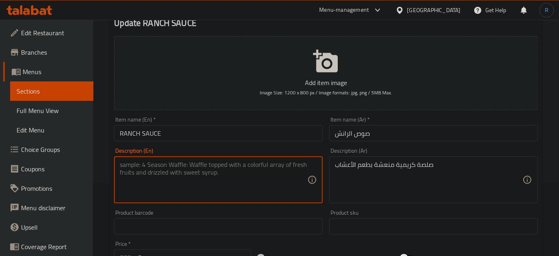
paste textarea "Refreshing creamy sauce with a hint of herbs"
type textarea "Refreshing creamy sauce with a hint of herbs"
click at [228, 134] on input "RANCH SAUCE" at bounding box center [218, 133] width 209 height 16
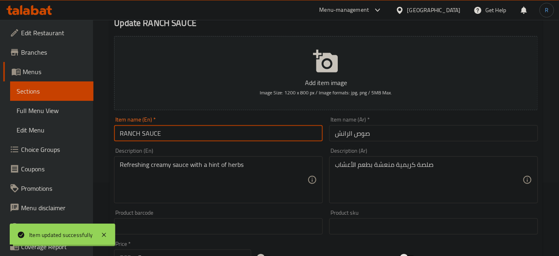
click at [228, 134] on input "RANCH SAUCE" at bounding box center [218, 133] width 209 height 16
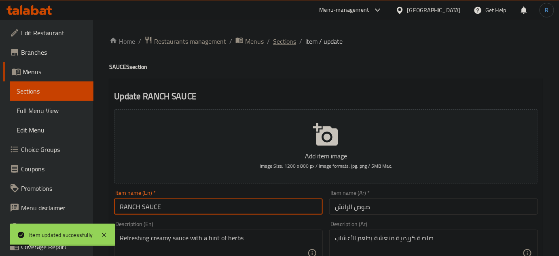
click at [282, 41] on span "Sections" at bounding box center [284, 41] width 23 height 10
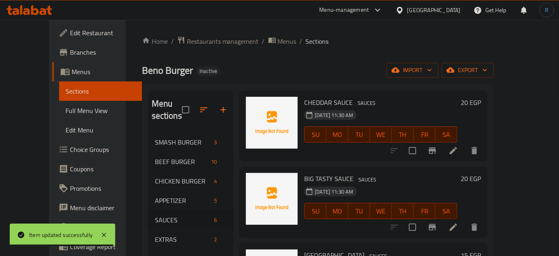
scroll to position [221, 0]
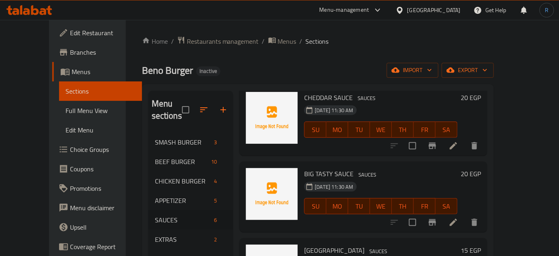
click at [458, 141] on icon at bounding box center [454, 146] width 10 height 10
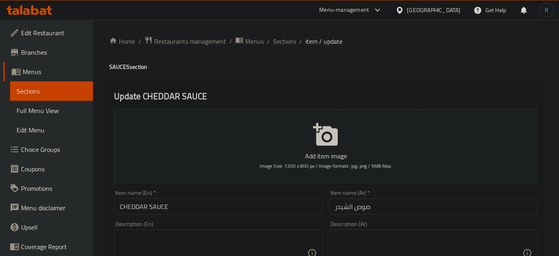
scroll to position [36, 0]
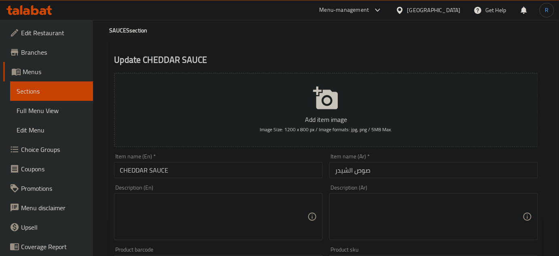
click at [380, 202] on textarea at bounding box center [429, 216] width 188 height 38
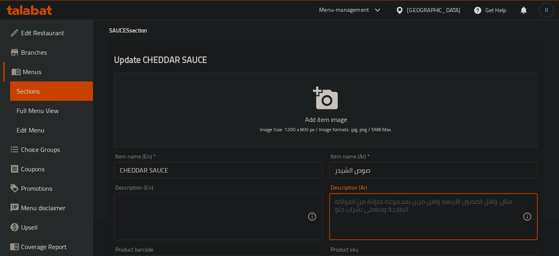
paste textarea "صلصة جبن شيدر كريمية"
type textarea "صلصة جبن شيدر كريمية"
click at [154, 216] on textarea at bounding box center [214, 216] width 188 height 38
paste textarea "creamy cheddar cheese sauce"
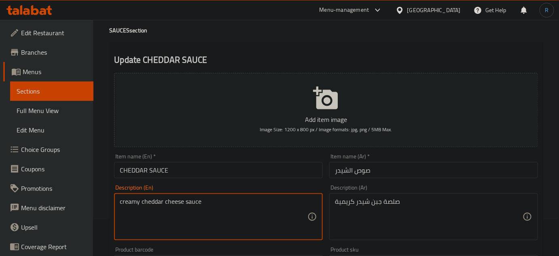
type textarea "creamy cheddar cheese sauce"
click at [176, 173] on input "CHEDDAR SAUCE" at bounding box center [218, 170] width 209 height 16
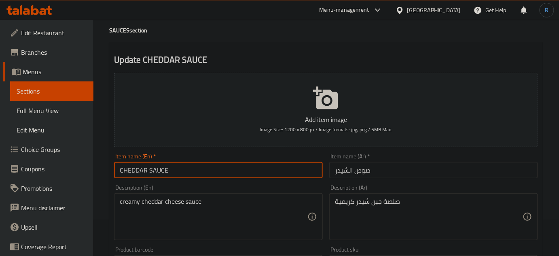
click at [176, 173] on input "CHEDDAR SAUCE" at bounding box center [218, 170] width 209 height 16
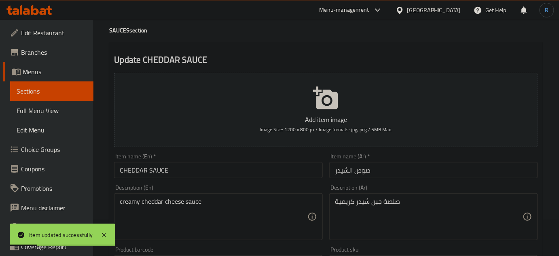
scroll to position [0, 0]
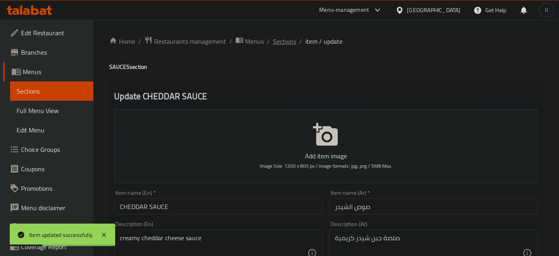
click at [284, 40] on span "Sections" at bounding box center [284, 41] width 23 height 10
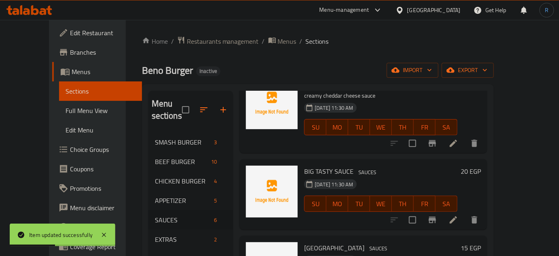
scroll to position [246, 0]
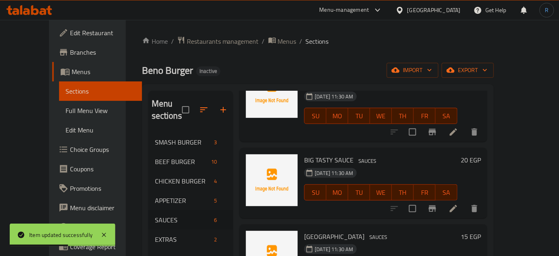
click at [465, 201] on li at bounding box center [453, 208] width 23 height 15
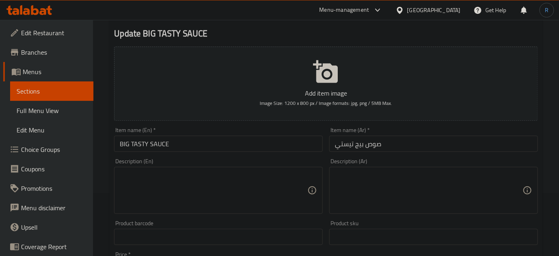
scroll to position [147, 0]
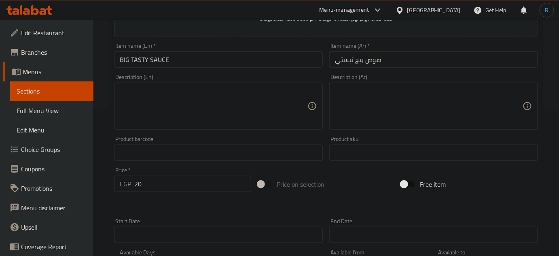
click at [388, 83] on div "Description (Ar)" at bounding box center [433, 106] width 209 height 47
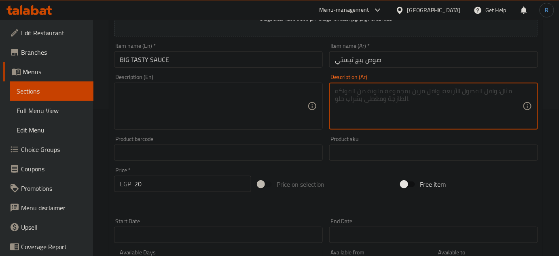
paste textarea "صلصة خاصة بطعم غني ومزيج متوازن من النكهات."
type textarea "صلصة خاصة بطعم غني ومزيج متوازن من النكهات."
click at [194, 102] on textarea at bounding box center [214, 106] width 188 height 38
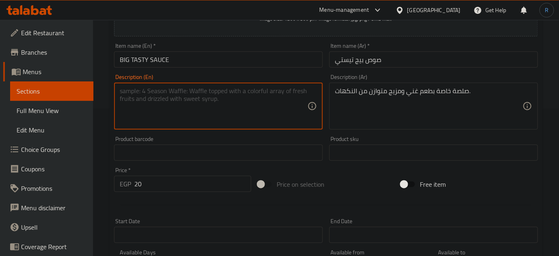
paste textarea "A special sauce with a rich taste and a balanced blend of flavors."
type textarea "A special sauce with a rich taste and a balanced blend of flavors."
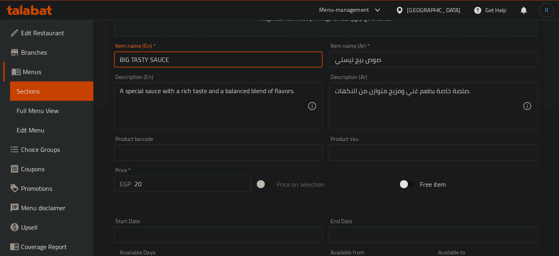
click at [219, 61] on input "BIG TASTY SAUCE" at bounding box center [218, 59] width 209 height 16
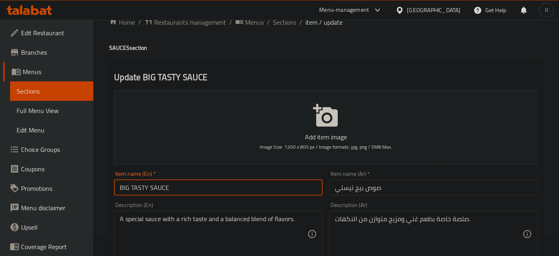
scroll to position [0, 0]
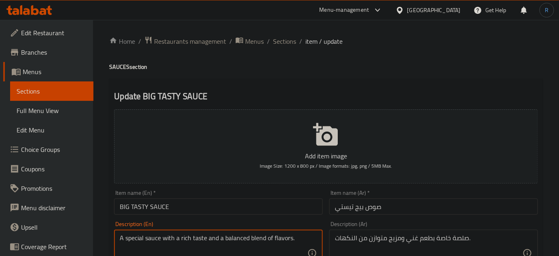
click at [170, 241] on textarea "A special sauce with a rich taste and a balanced blend of flavors." at bounding box center [214, 253] width 188 height 38
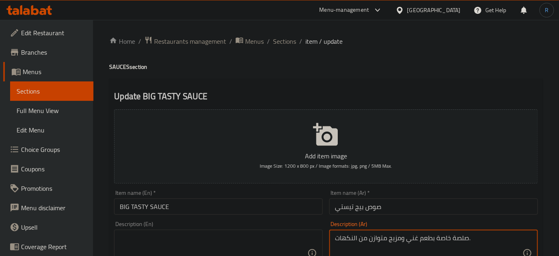
click at [346, 235] on textarea "صلصة خاصة بطعم غني ومزيج متوازن من النكهات." at bounding box center [429, 253] width 188 height 38
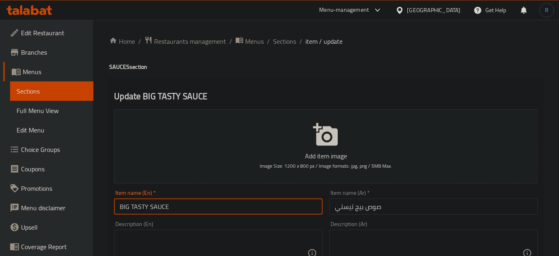
click at [252, 212] on input "BIG TASTY SAUCE" at bounding box center [218, 206] width 209 height 16
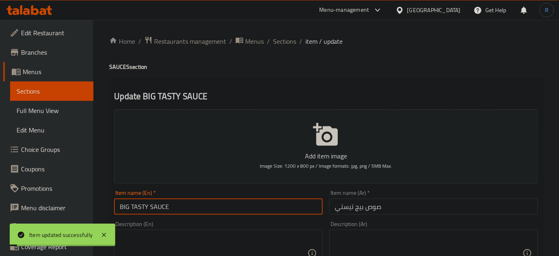
drag, startPoint x: 282, startPoint y: 38, endPoint x: 282, endPoint y: 57, distance: 18.6
click at [282, 38] on span "Sections" at bounding box center [284, 41] width 23 height 10
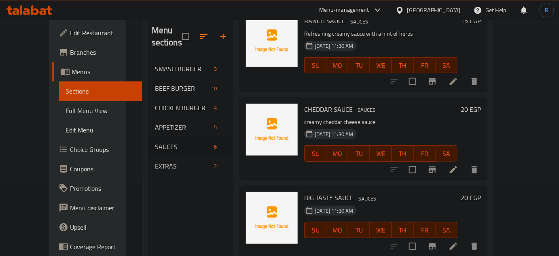
scroll to position [172, 0]
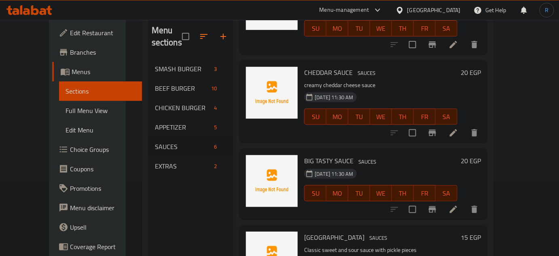
click at [337, 155] on span "BIG TASTY SAUCE" at bounding box center [328, 161] width 49 height 12
copy h6 "BIG TASTY SAUCE"
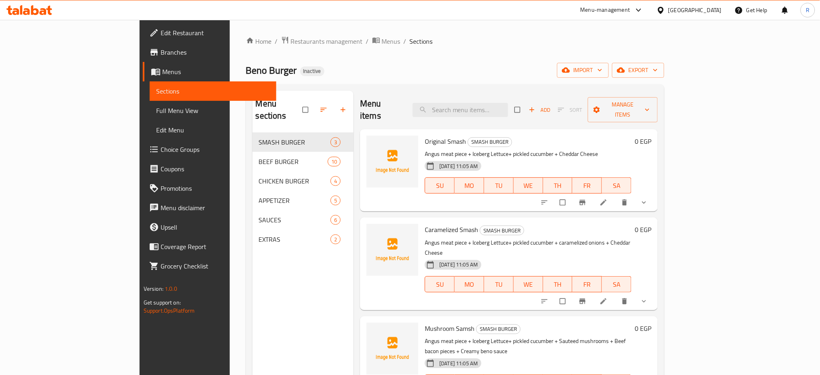
click at [156, 108] on span "Full Menu View" at bounding box center [213, 111] width 114 height 10
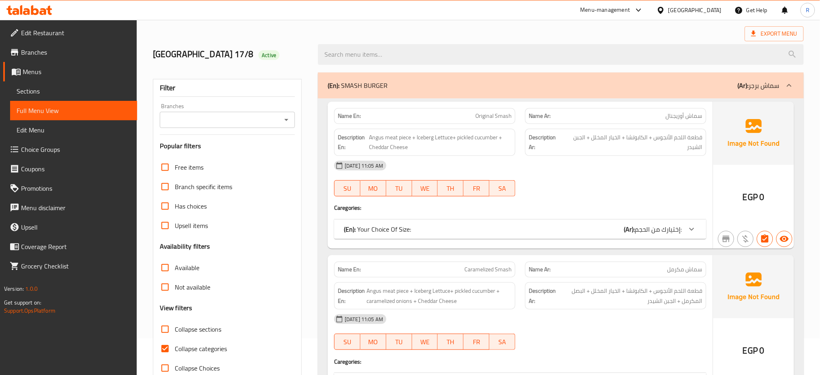
scroll to position [108, 0]
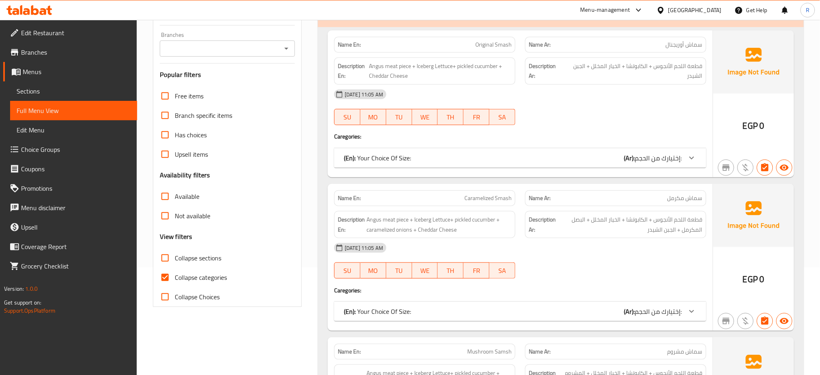
click at [163, 278] on input "Collapse categories" at bounding box center [164, 276] width 19 height 19
checkbox input "false"
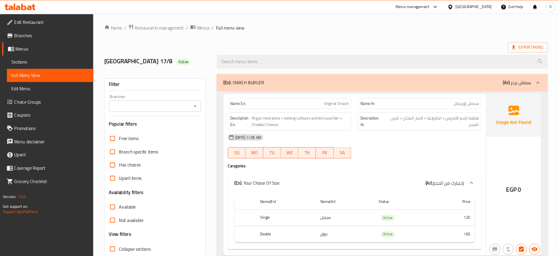
scroll to position [0, 0]
click at [259, 94] on span "Active" at bounding box center [269, 92] width 21 height 8
copy span "Active"
click at [485, 40] on ol "Home / Restaurants management / Menus / Full menu view" at bounding box center [478, 41] width 651 height 11
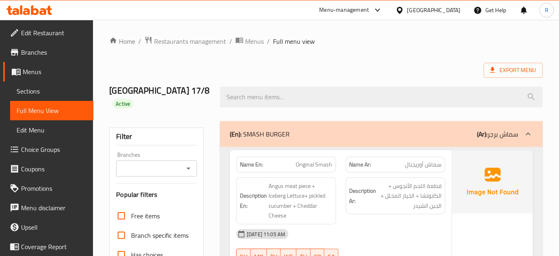
click at [342, 43] on ol "Home / Restaurants management / Menus / Full menu view" at bounding box center [326, 41] width 434 height 11
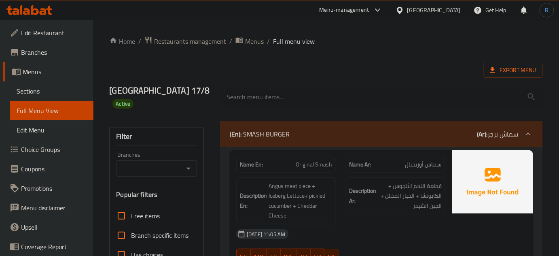
drag, startPoint x: 502, startPoint y: 47, endPoint x: 425, endPoint y: 64, distance: 78.4
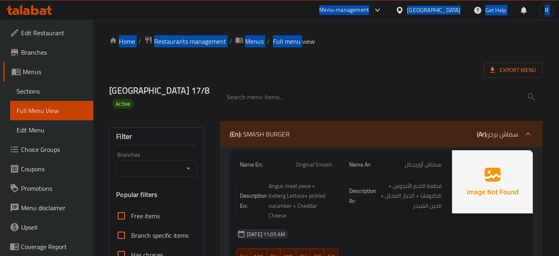
drag, startPoint x: 325, startPoint y: 15, endPoint x: 301, endPoint y: -2, distance: 29.7
click at [301, 0] on html "​ Menu-management [GEOGRAPHIC_DATA] Get Help R Edit Restaurant Branches Menus S…" at bounding box center [279, 128] width 559 height 256
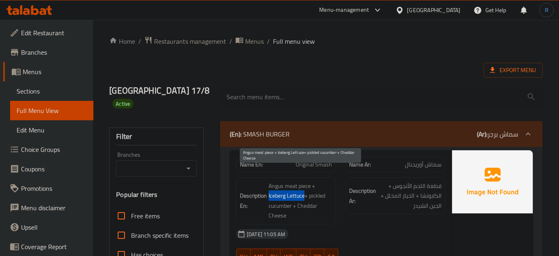
drag, startPoint x: 304, startPoint y: 183, endPoint x: 268, endPoint y: 184, distance: 36.4
click at [268, 184] on h6 "Description En: Angus meat piece + Iceberg Lettuce+ pickled cucumber + Cheddar …" at bounding box center [286, 201] width 92 height 40
copy span "Iceberg Lettuce"
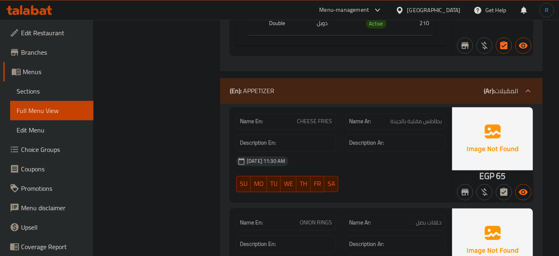
scroll to position [4613, 0]
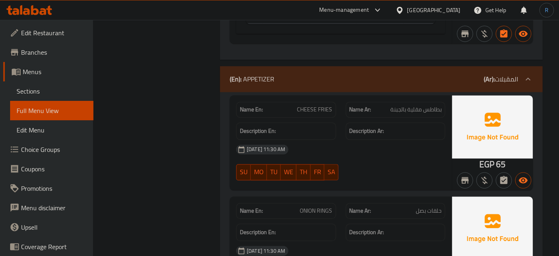
copy span "CHEESE FRIES"
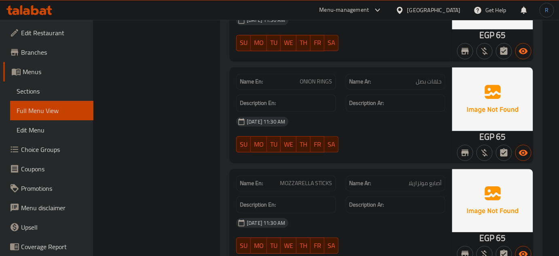
scroll to position [4761, 0]
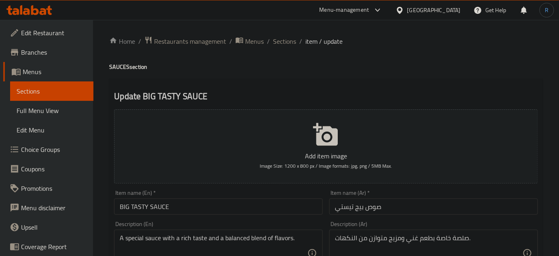
click at [277, 42] on span "Sections" at bounding box center [284, 41] width 23 height 10
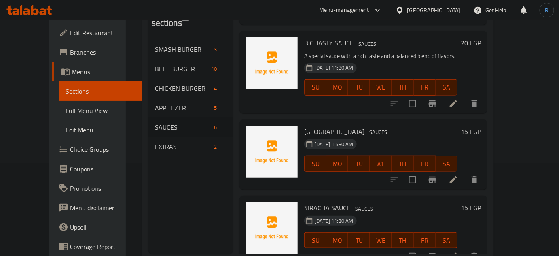
scroll to position [110, 0]
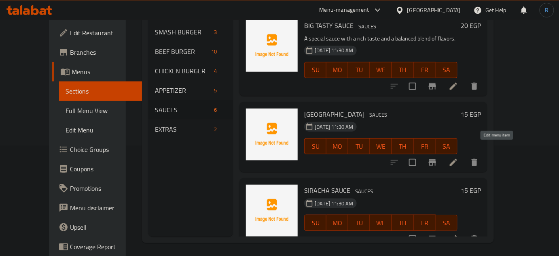
click at [458, 157] on icon at bounding box center [454, 162] width 10 height 10
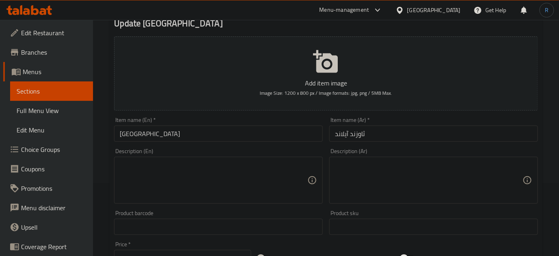
scroll to position [73, 0]
click at [390, 181] on textarea at bounding box center [429, 180] width 188 height 38
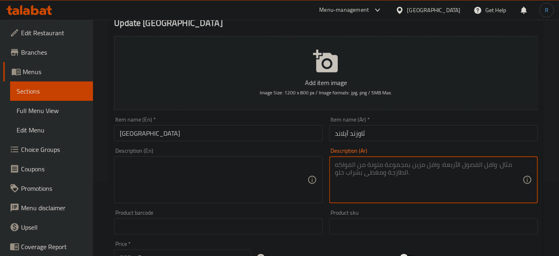
paste textarea "صلصة كلاسيكية بمذاق حلو وحامض مع قطع مخلل"
type textarea "صلصة كلاسيكية بمذاق حلو وحامض مع قطع مخلل"
click at [238, 180] on textarea at bounding box center [214, 180] width 188 height 38
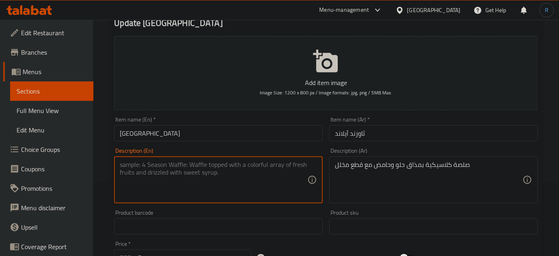
paste textarea "Classic sweet and sour sauce with pickle pieces"
type textarea "Classic sweet and sour sauce with pickle pieces"
click at [206, 136] on input "[GEOGRAPHIC_DATA]" at bounding box center [218, 133] width 209 height 16
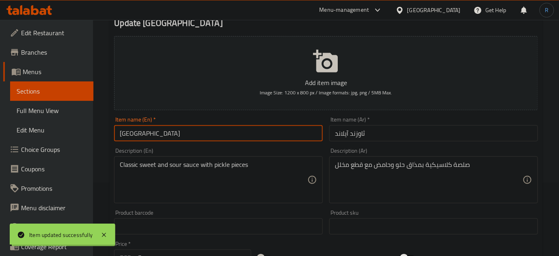
click at [206, 136] on input "[GEOGRAPHIC_DATA]" at bounding box center [218, 133] width 209 height 16
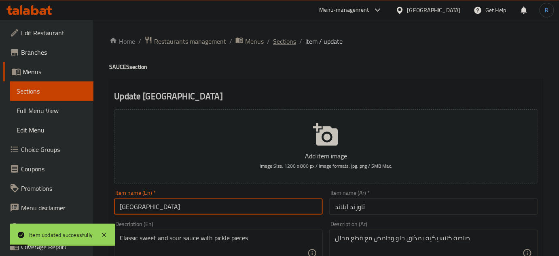
click at [277, 45] on span "Sections" at bounding box center [284, 41] width 23 height 10
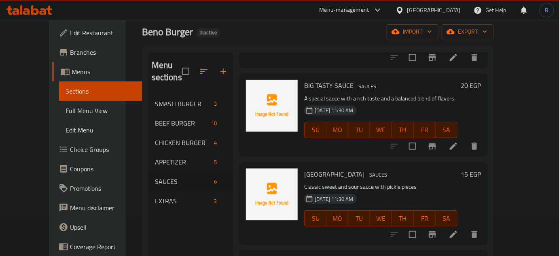
scroll to position [113, 0]
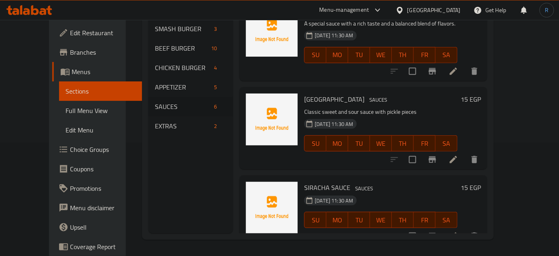
click at [465, 229] on li at bounding box center [453, 236] width 23 height 15
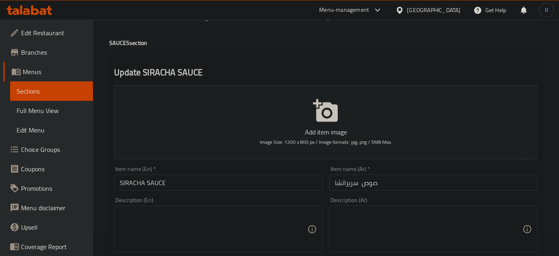
scroll to position [73, 0]
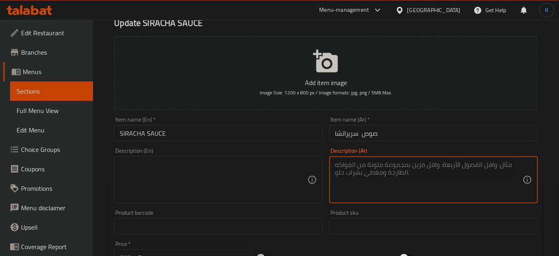
click at [388, 189] on textarea at bounding box center [429, 180] width 188 height 38
paste textarea "صلصة حارة مستوحاة من النكهات الآسيوية"
type textarea "صلصة حارة مستوحاة من النكهات الآسيوية"
click at [259, 183] on textarea at bounding box center [214, 180] width 188 height 38
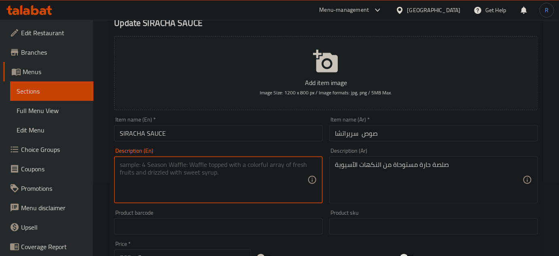
paste textarea "Hot sauce inspired by Asian flavors"
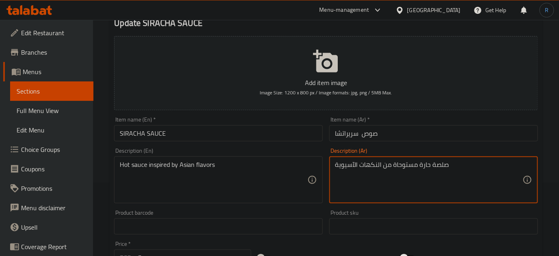
click at [422, 167] on textarea "صلصة حارة مستوحاة من النكهات الآسيوية" at bounding box center [429, 180] width 188 height 38
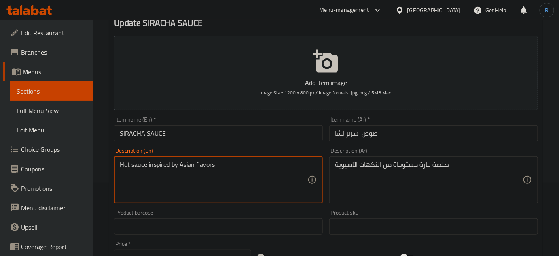
click at [123, 165] on textarea "Hot sauce inspired by Asian flavors" at bounding box center [214, 180] width 188 height 38
type textarea "Spicy sauce inspired by Asian flavors"
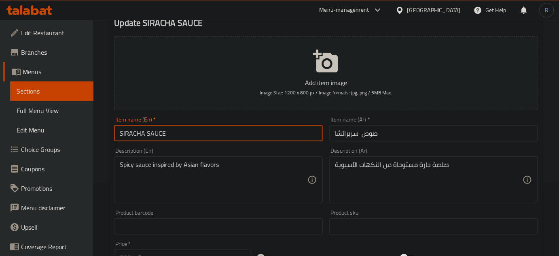
click at [186, 134] on input "SIRACHA SAUCE" at bounding box center [218, 133] width 209 height 16
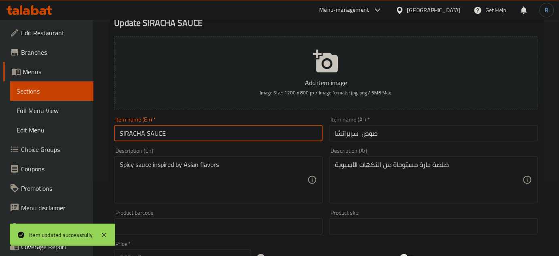
click at [186, 134] on input "SIRACHA SAUCE" at bounding box center [218, 133] width 209 height 16
